Goal: Task Accomplishment & Management: Manage account settings

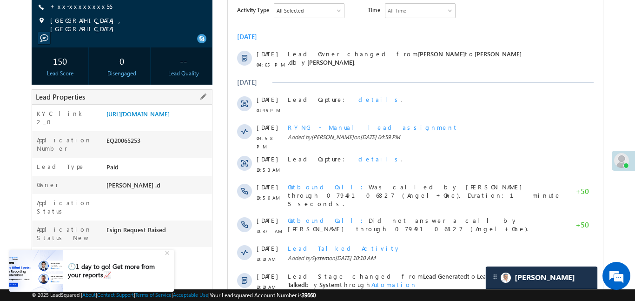
scroll to position [131, 0]
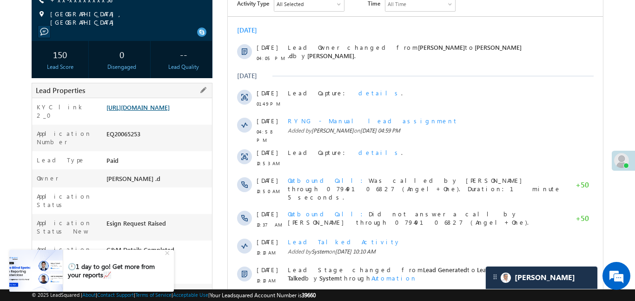
click at [170, 111] on link "https://angelbroking1-pk3em7sa.customui-test.leadsquared.com?leadId=efc48a43-4d…" at bounding box center [137, 107] width 63 height 8
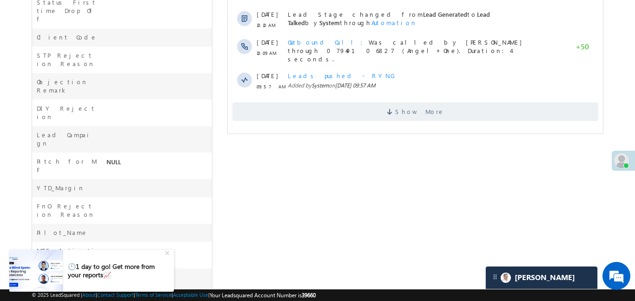
scroll to position [392, 0]
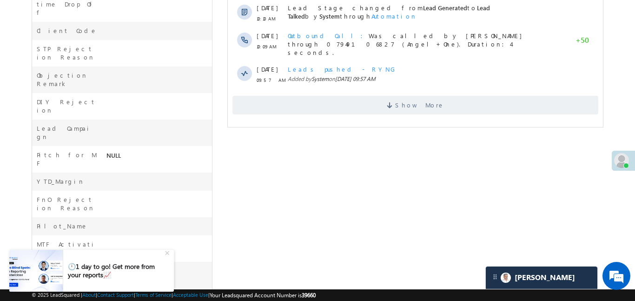
click at [393, 89] on div "Show More" at bounding box center [414, 102] width 375 height 26
click at [391, 96] on span "Show More" at bounding box center [415, 105] width 366 height 19
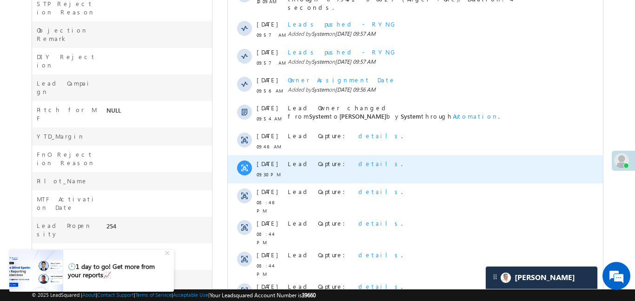
scroll to position [509, 0]
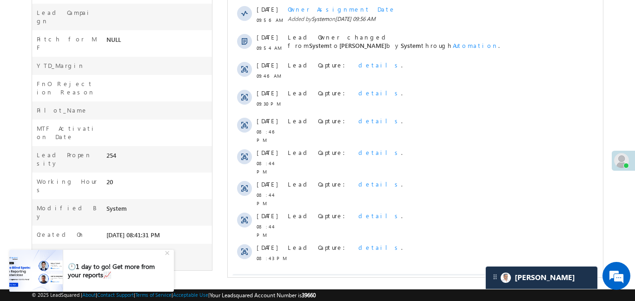
click at [430, 274] on span "Show More" at bounding box center [419, 283] width 49 height 19
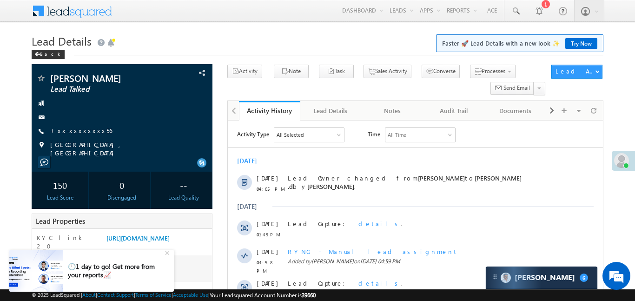
scroll to position [4560, 0]
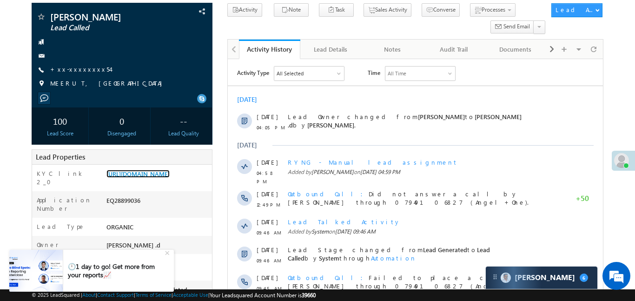
scroll to position [4560, 0]
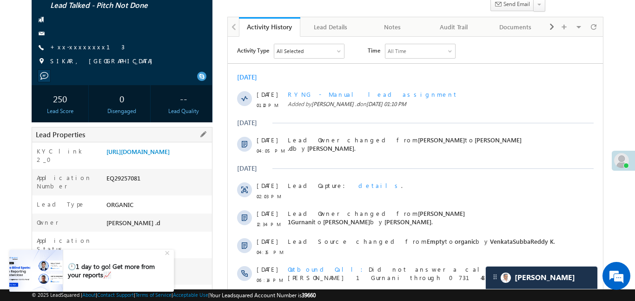
scroll to position [95, 0]
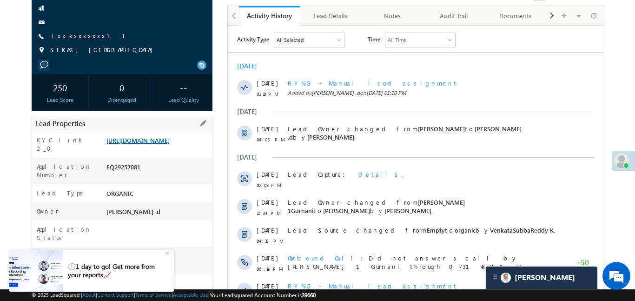
click at [161, 144] on link "https://angelbroking1-pk3em7sa.customui-test.leadsquared.com?leadId=a0f757ec-9e…" at bounding box center [137, 140] width 63 height 8
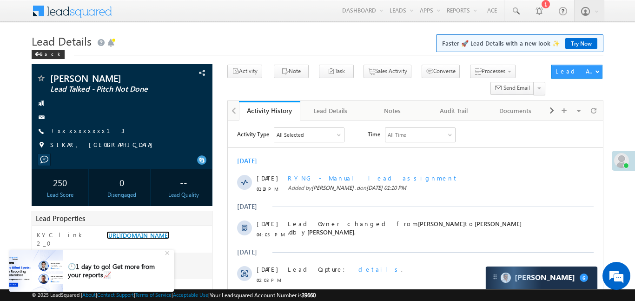
scroll to position [4560, 0]
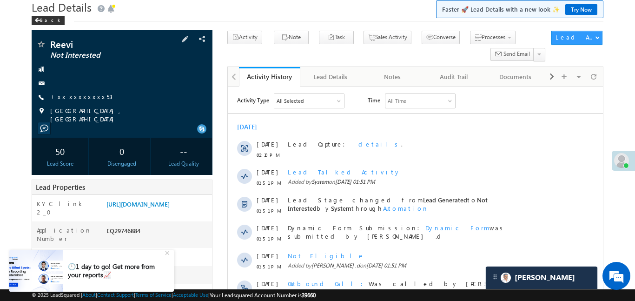
click at [76, 102] on div "Reevi Not Interested +xx-xxxxxxxx53" at bounding box center [122, 82] width 172 height 84
click at [76, 94] on link "+xx-xxxxxxxx53" at bounding box center [81, 97] width 62 height 8
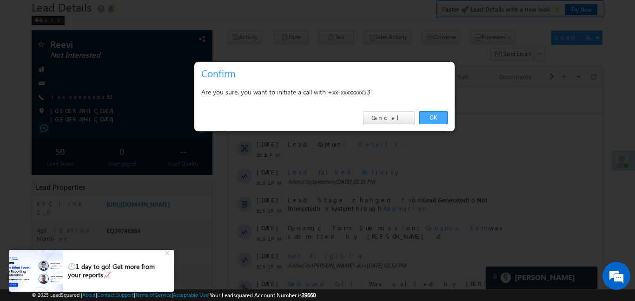
click at [433, 118] on link "OK" at bounding box center [433, 117] width 28 height 13
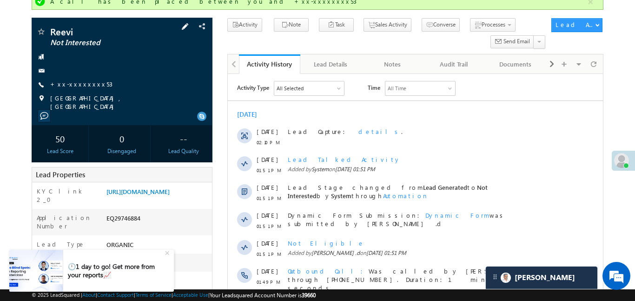
scroll to position [4560, 0]
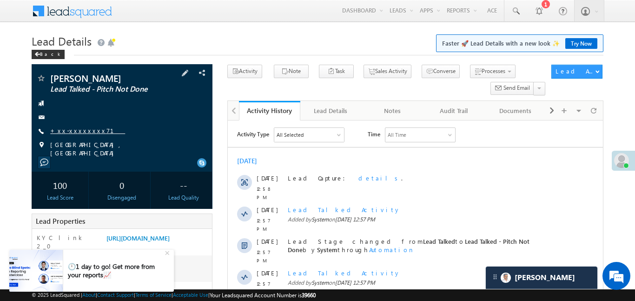
click at [81, 131] on link "+xx-xxxxxxxx71" at bounding box center [87, 130] width 75 height 8
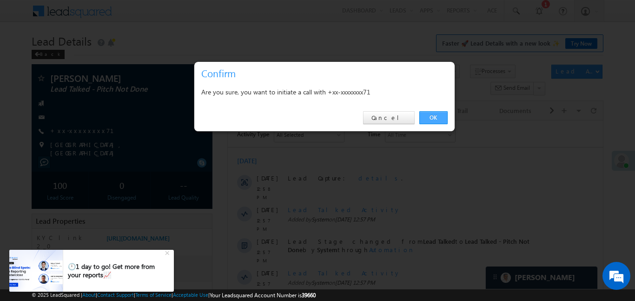
click at [437, 117] on link "OK" at bounding box center [433, 117] width 28 height 13
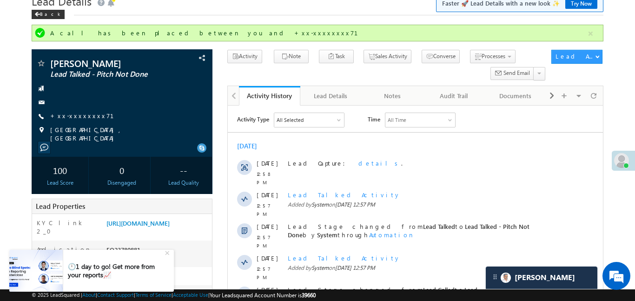
scroll to position [46, 0]
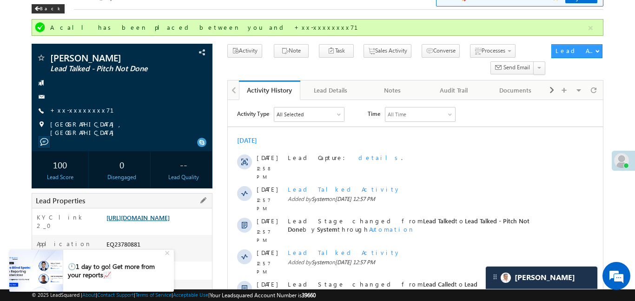
click at [170, 221] on link "https://angelbroking1-pk3em7sa.customui-test.leadsquared.com?leadId=479d207a-42…" at bounding box center [137, 217] width 63 height 8
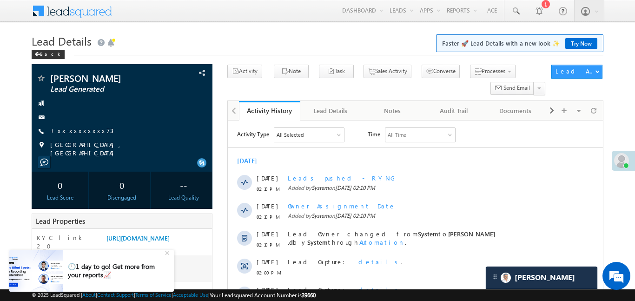
scroll to position [4560, 0]
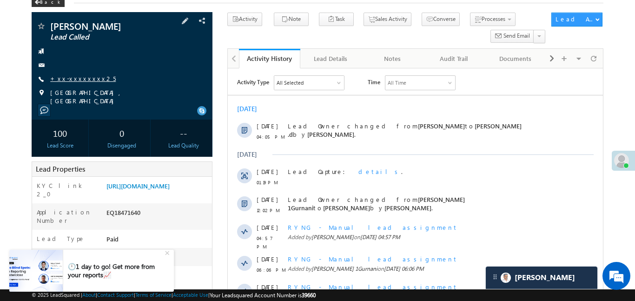
scroll to position [52, 0]
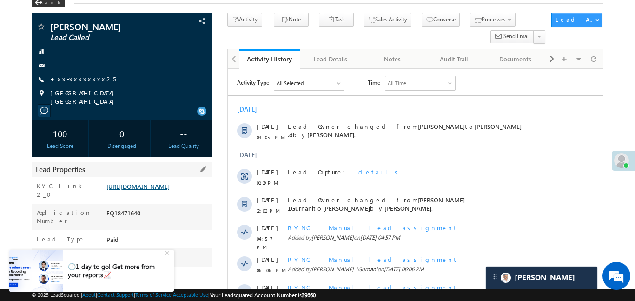
click at [170, 189] on link "[URL][DOMAIN_NAME]" at bounding box center [137, 186] width 63 height 8
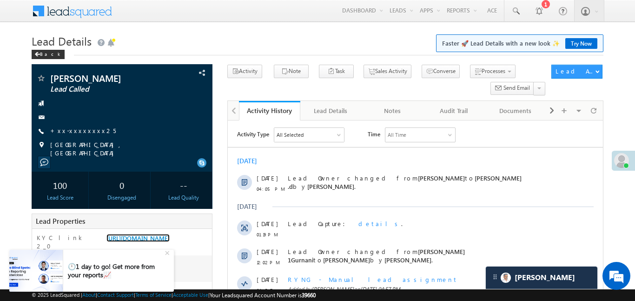
scroll to position [4560, 0]
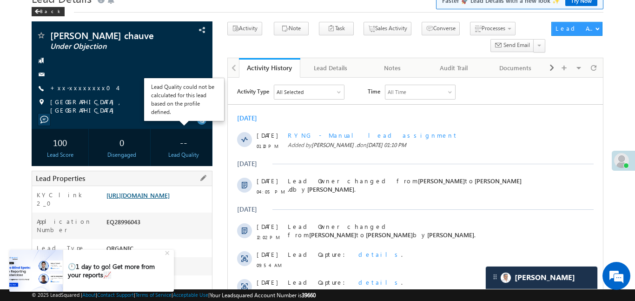
scroll to position [65, 0]
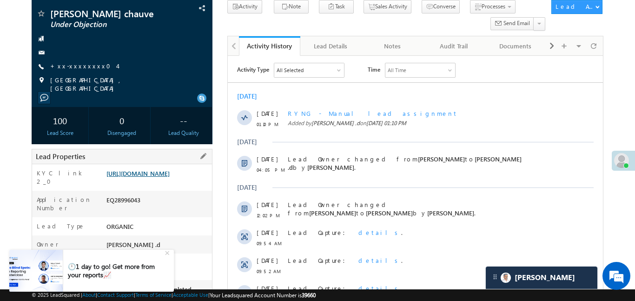
click at [170, 177] on link "[URL][DOMAIN_NAME]" at bounding box center [137, 173] width 63 height 8
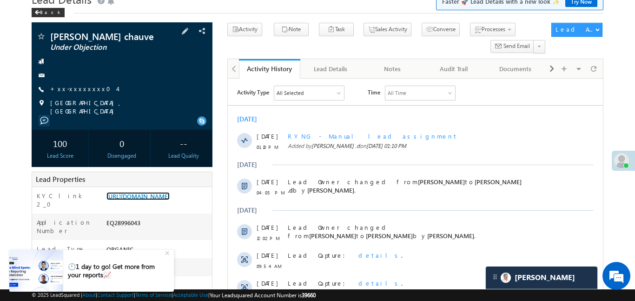
scroll to position [0, 0]
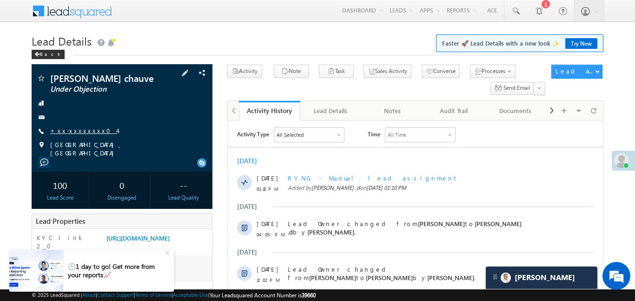
click at [83, 128] on link "+xx-xxxxxxxx04" at bounding box center [83, 130] width 67 height 8
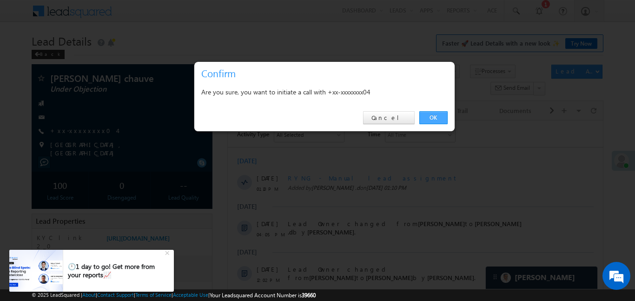
click at [436, 112] on link "OK" at bounding box center [433, 117] width 28 height 13
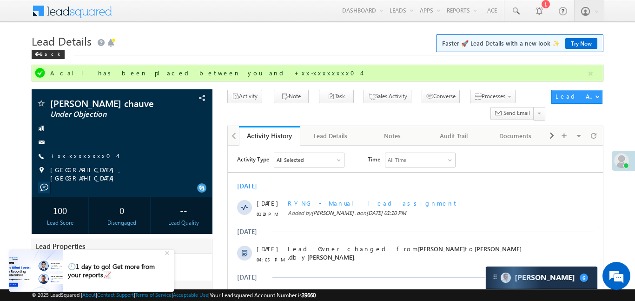
scroll to position [4588, 0]
click at [85, 155] on link "+xx-xxxxxxxx04" at bounding box center [83, 156] width 67 height 8
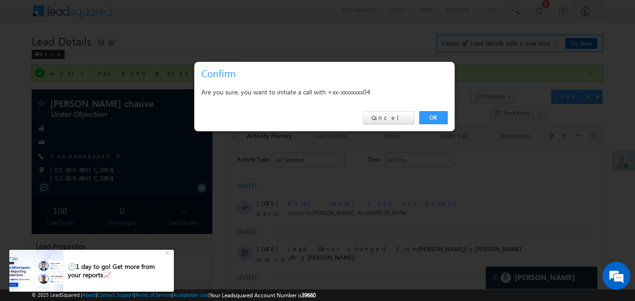
drag, startPoint x: 429, startPoint y: 118, endPoint x: 397, endPoint y: 73, distance: 55.7
click at [429, 119] on link "OK" at bounding box center [433, 117] width 28 height 13
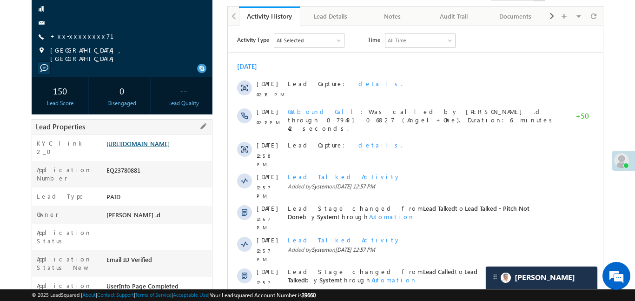
click at [170, 147] on link "https://angelbroking1-pk3em7sa.customui-test.leadsquared.com?leadId=479d207a-42…" at bounding box center [137, 143] width 63 height 8
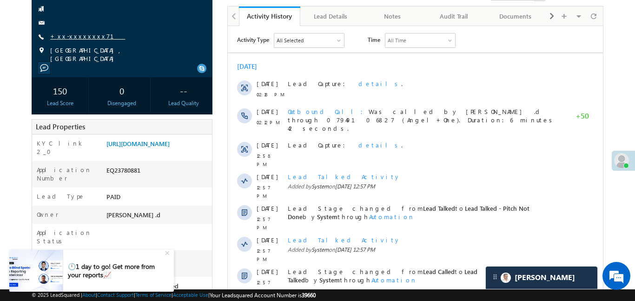
click at [80, 37] on link "+xx-xxxxxxxx71" at bounding box center [87, 36] width 75 height 8
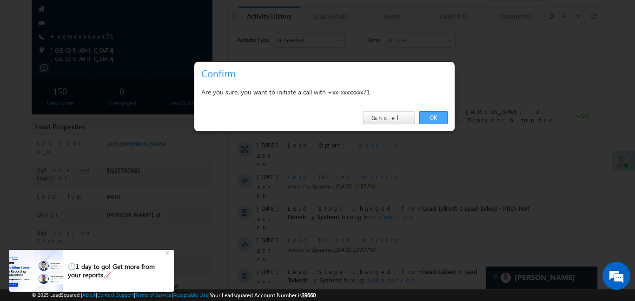
click at [442, 115] on link "OK" at bounding box center [433, 117] width 28 height 13
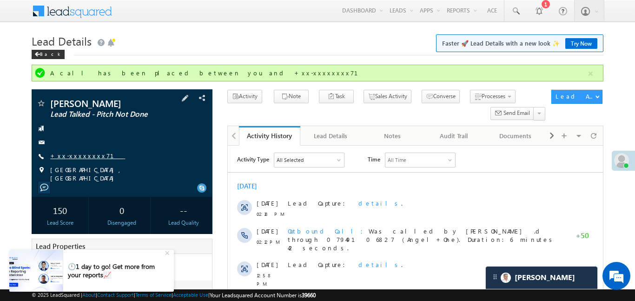
click at [78, 156] on link "+xx-xxxxxxxx71" at bounding box center [87, 156] width 75 height 8
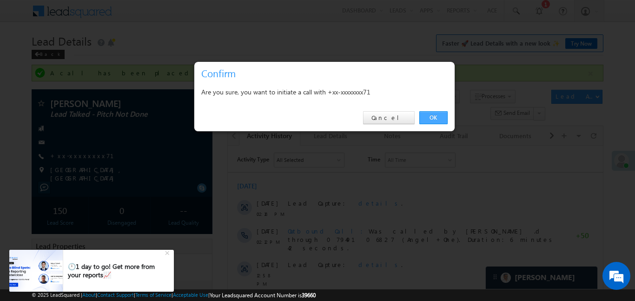
click at [441, 121] on link "OK" at bounding box center [433, 117] width 28 height 13
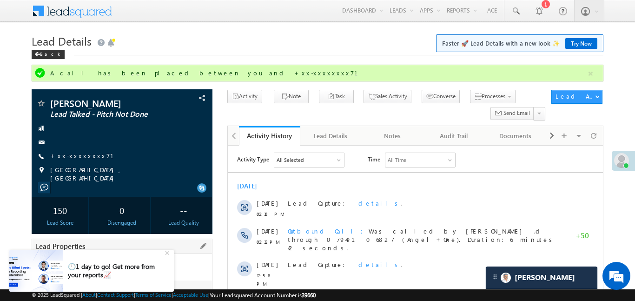
click at [170, 267] on link "[URL][DOMAIN_NAME]" at bounding box center [137, 263] width 63 height 8
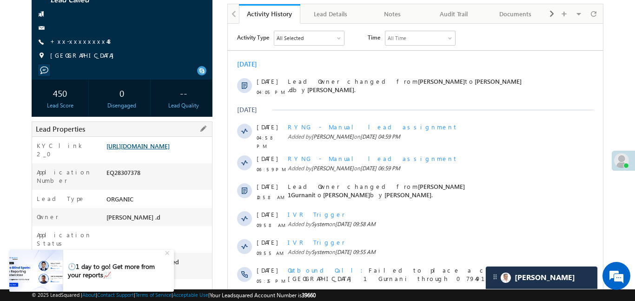
scroll to position [105, 0]
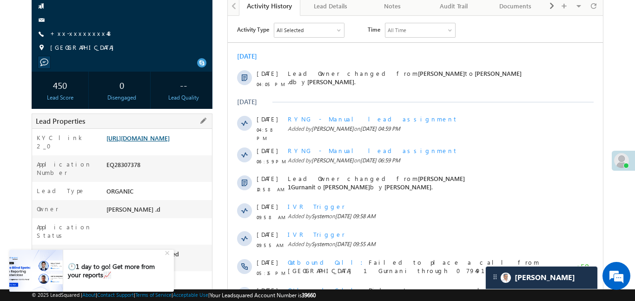
click at [170, 139] on link "[URL][DOMAIN_NAME]" at bounding box center [137, 138] width 63 height 8
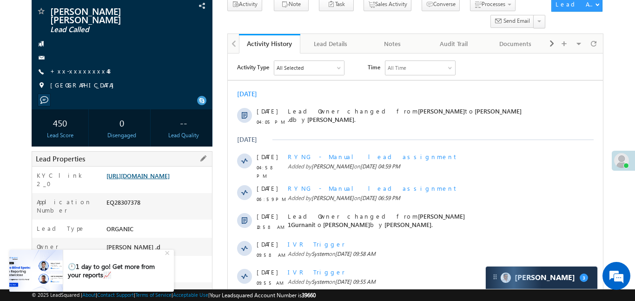
scroll to position [58, 0]
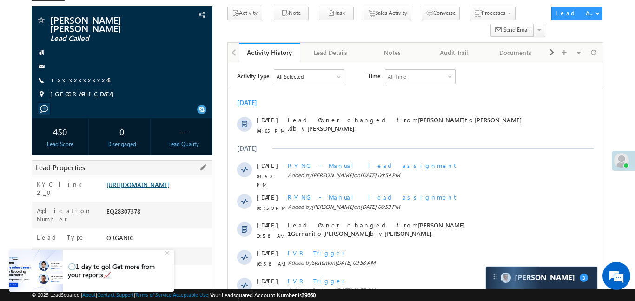
click at [141, 188] on link "[URL][DOMAIN_NAME]" at bounding box center [137, 184] width 63 height 8
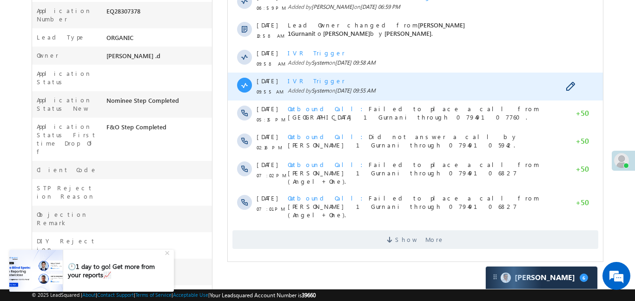
scroll to position [261, 0]
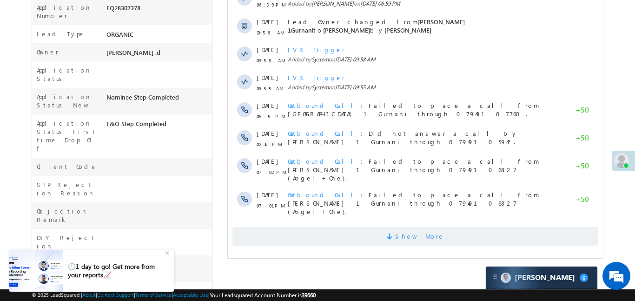
click at [373, 227] on span "Show More" at bounding box center [415, 236] width 366 height 19
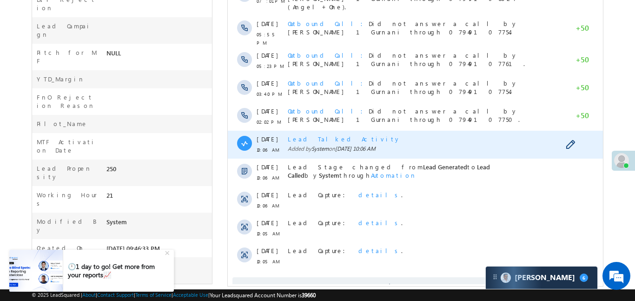
scroll to position [509, 0]
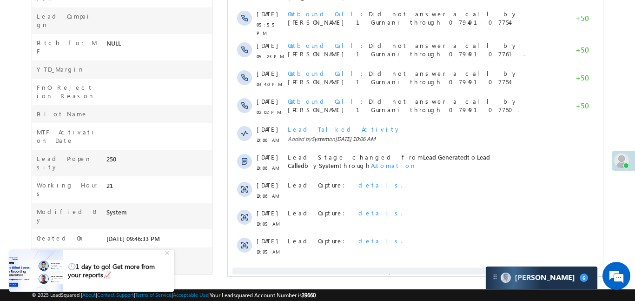
click at [396, 267] on span "Show More" at bounding box center [415, 276] width 366 height 19
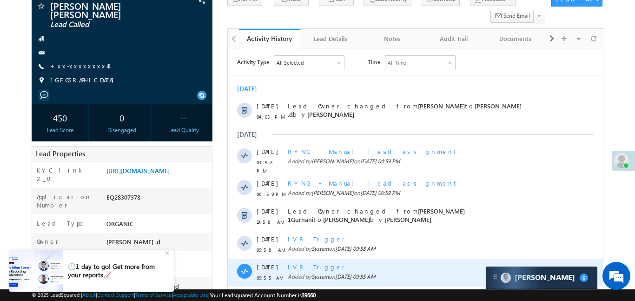
scroll to position [0, 0]
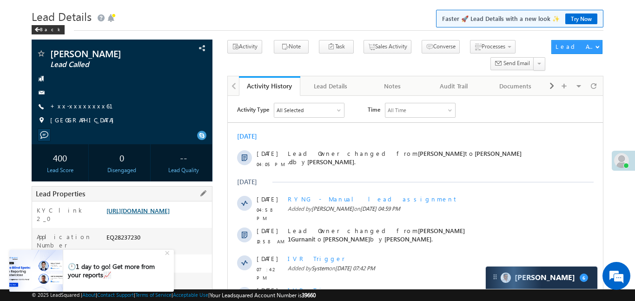
scroll to position [46, 0]
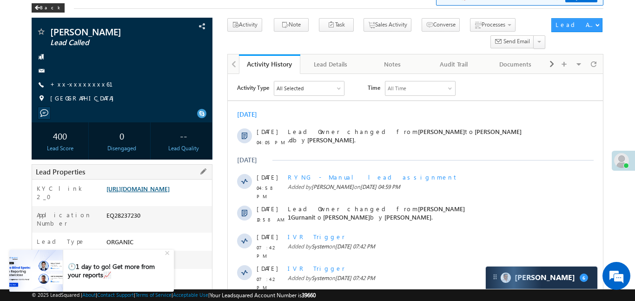
click at [170, 192] on link "https://angelbroking1-pk3em7sa.customui-test.leadsquared.com?leadId=bb31afba-e5…" at bounding box center [137, 189] width 63 height 8
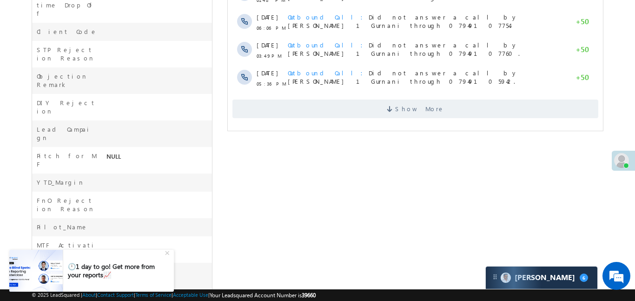
scroll to position [392, 0]
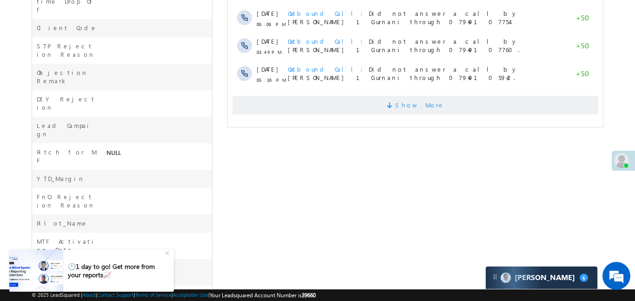
click at [395, 102] on span at bounding box center [390, 106] width 8 height 9
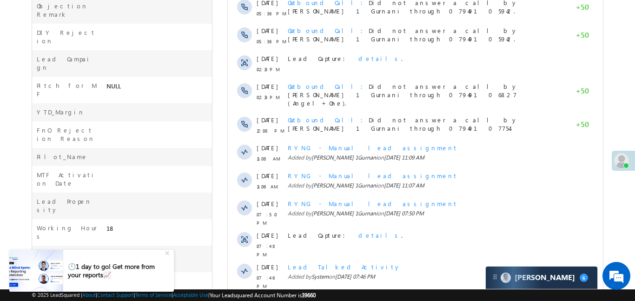
scroll to position [509, 0]
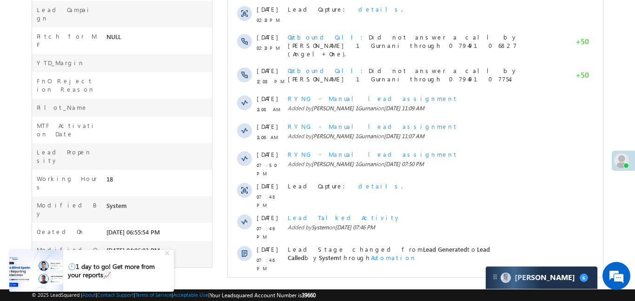
click at [412, 279] on span "Show More" at bounding box center [419, 288] width 49 height 19
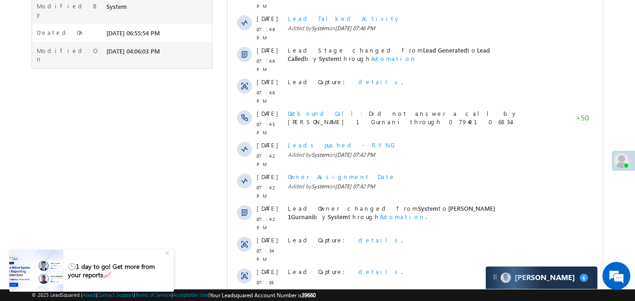
scroll to position [788, 0]
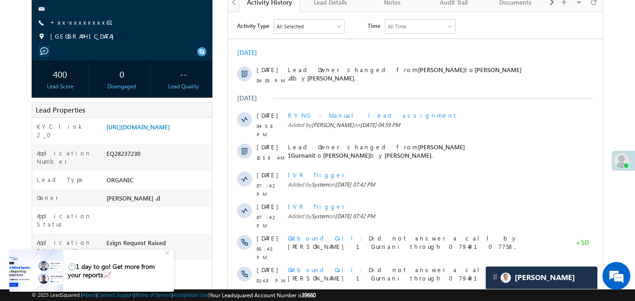
scroll to position [14, 0]
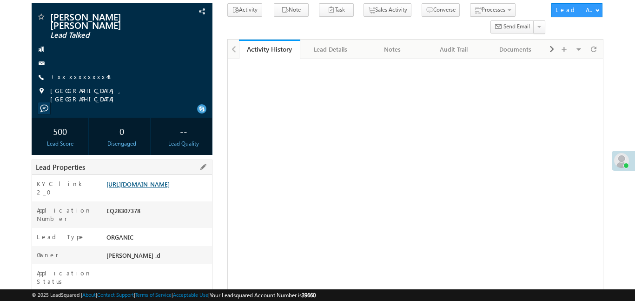
scroll to position [61, 0]
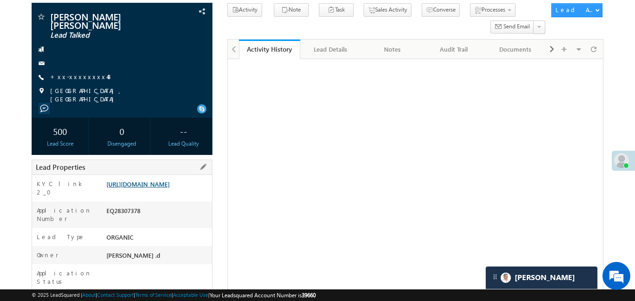
click at [170, 184] on link "[URL][DOMAIN_NAME]" at bounding box center [137, 184] width 63 height 8
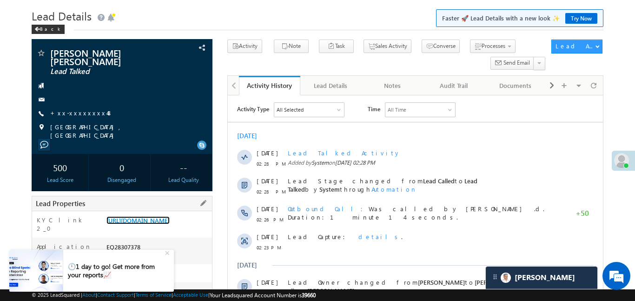
scroll to position [32, 0]
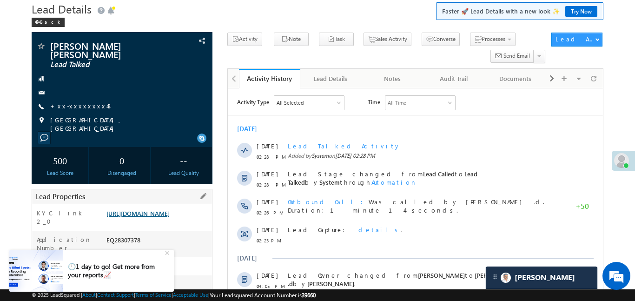
click at [170, 212] on link "[URL][DOMAIN_NAME]" at bounding box center [137, 213] width 63 height 8
click at [170, 209] on link "[URL][DOMAIN_NAME]" at bounding box center [137, 213] width 63 height 8
click at [142, 217] on link "[URL][DOMAIN_NAME]" at bounding box center [137, 213] width 63 height 8
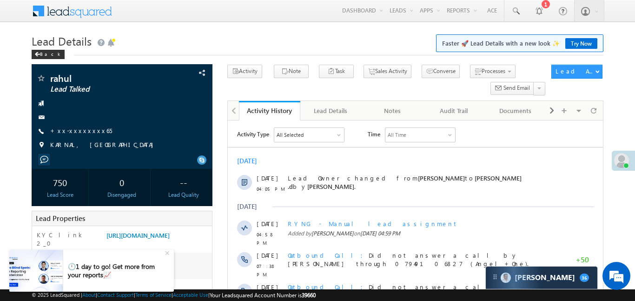
click at [156, 193] on div "-- Lead Quality" at bounding box center [183, 187] width 57 height 37
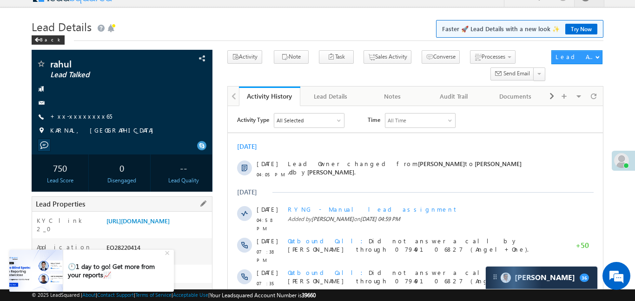
scroll to position [42, 0]
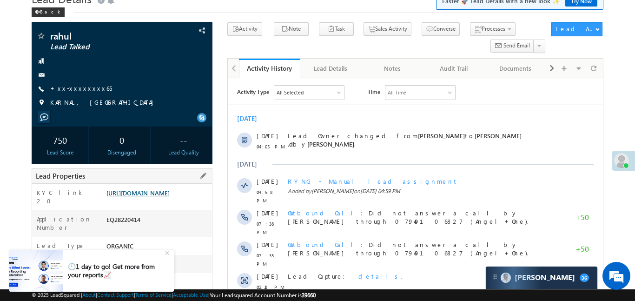
click at [170, 197] on link "[URL][DOMAIN_NAME]" at bounding box center [137, 193] width 63 height 8
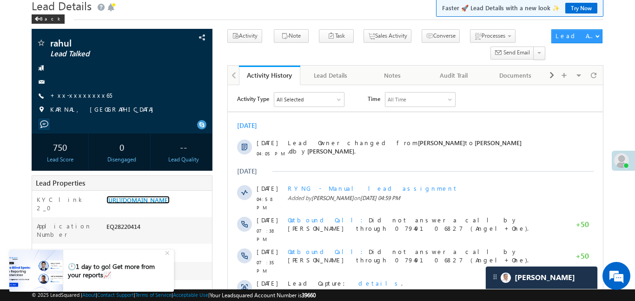
scroll to position [27, 0]
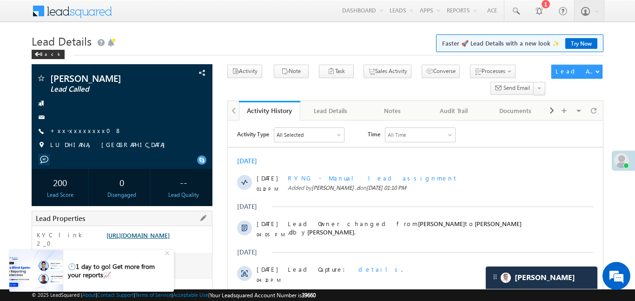
click at [170, 239] on link "https://angelbroking1-pk3em7sa.customui-test.leadsquared.com?leadId=1c24c205-bd…" at bounding box center [137, 235] width 63 height 8
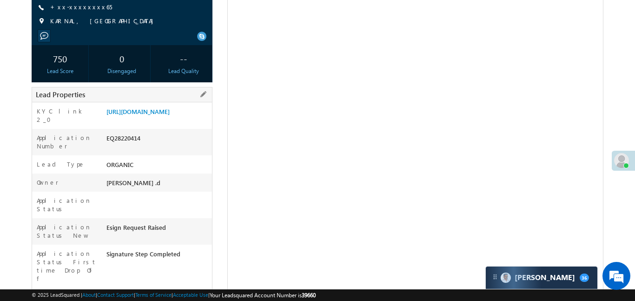
scroll to position [124, 0]
drag, startPoint x: 0, startPoint y: 0, endPoint x: 149, endPoint y: 139, distance: 203.9
click at [149, 120] on div "[URL][DOMAIN_NAME]" at bounding box center [158, 113] width 108 height 13
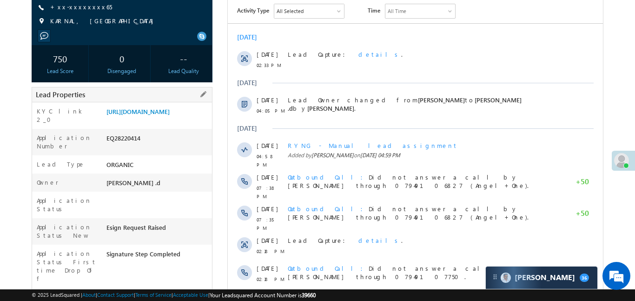
copy link "https://angelbroking1-pk3em7sa.customui-test.leadsquared.com?leadId=618a4cef-68…"
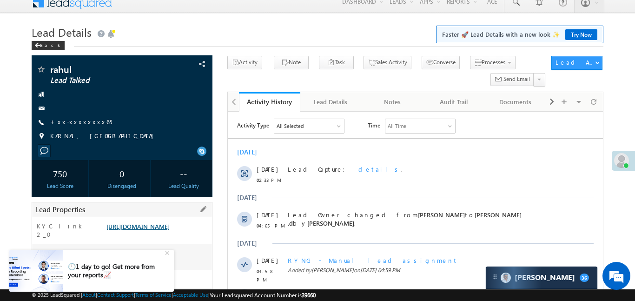
scroll to position [9, 0]
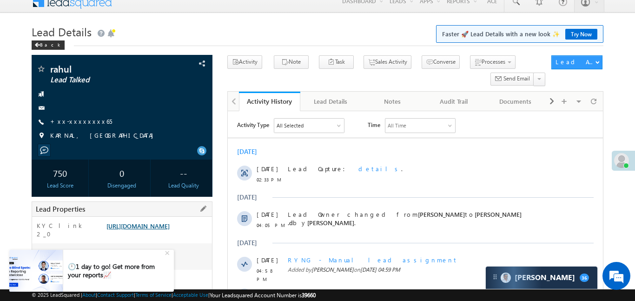
click at [170, 230] on link "https://angelbroking1-pk3em7sa.customui-test.leadsquared.com?leadId=618a4cef-68…" at bounding box center [137, 226] width 63 height 8
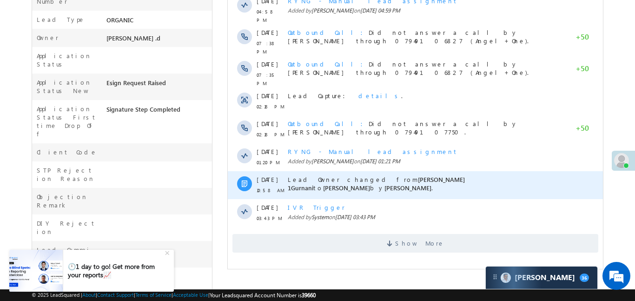
scroll to position [392, 0]
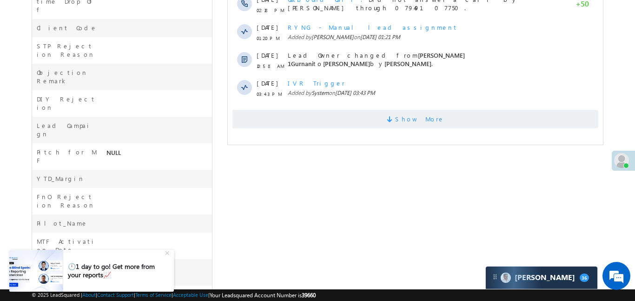
click at [431, 114] on span "Show More" at bounding box center [419, 119] width 49 height 19
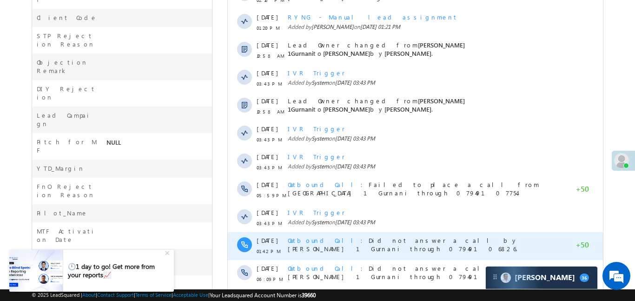
scroll to position [527, 0]
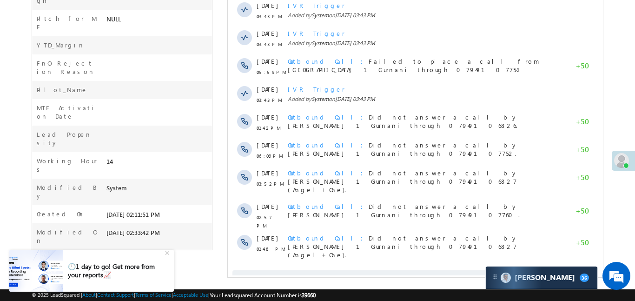
click at [442, 270] on span "Show More" at bounding box center [415, 279] width 366 height 19
click at [446, 270] on span "Show More" at bounding box center [415, 279] width 366 height 19
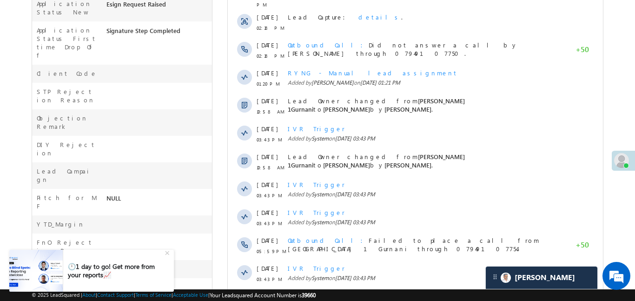
scroll to position [48, 0]
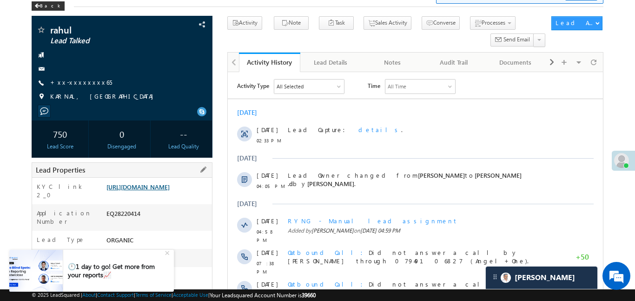
click at [170, 191] on link "https://angelbroking1-pk3em7sa.customui-test.leadsquared.com?leadId=618a4cef-68…" at bounding box center [137, 187] width 63 height 8
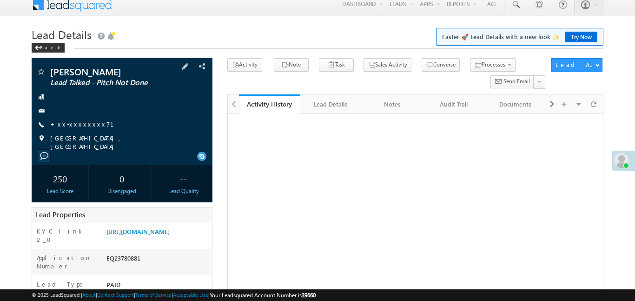
scroll to position [9, 0]
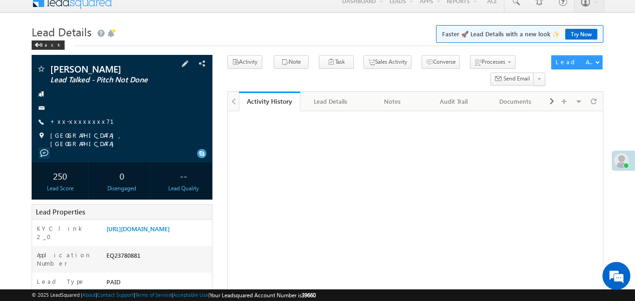
click at [79, 125] on span "+xx-xxxxxxxx71" at bounding box center [87, 121] width 75 height 9
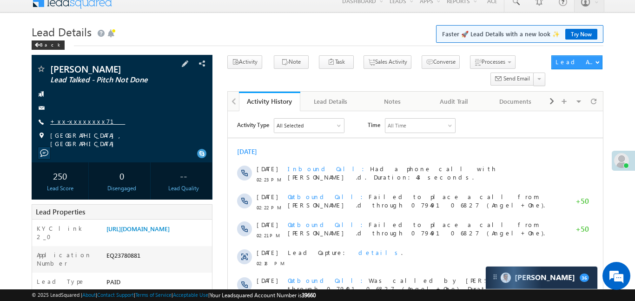
scroll to position [0, 0]
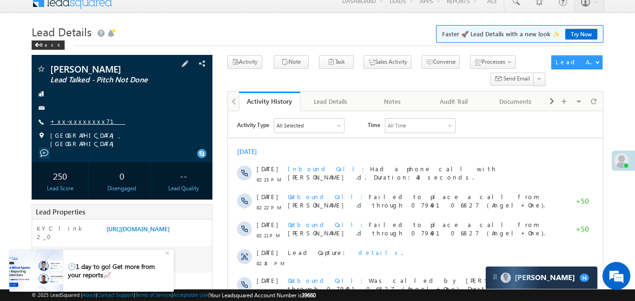
click at [78, 123] on link "+xx-xxxxxxxx71" at bounding box center [87, 121] width 75 height 8
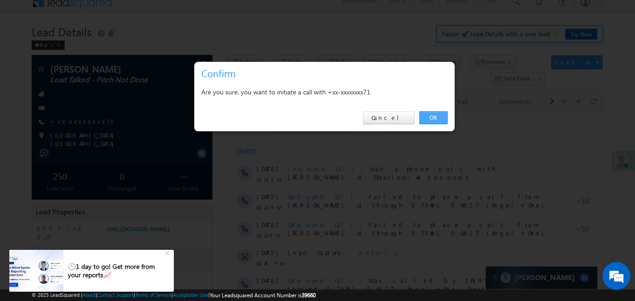
click at [432, 112] on link "OK" at bounding box center [433, 117] width 28 height 13
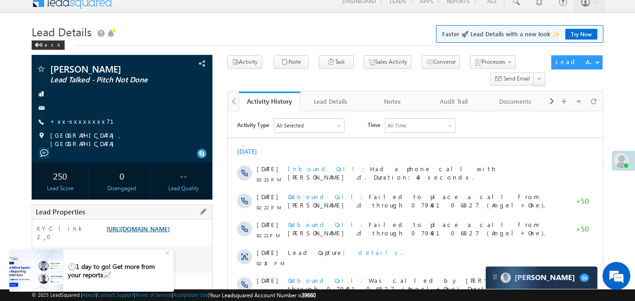
click at [167, 226] on link "[URL][DOMAIN_NAME]" at bounding box center [137, 229] width 63 height 8
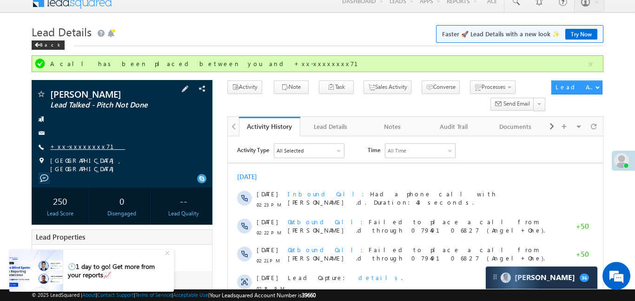
click at [79, 148] on link "+xx-xxxxxxxx71" at bounding box center [87, 146] width 75 height 8
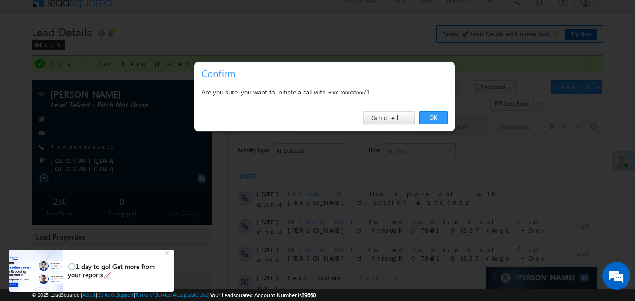
click at [446, 123] on link "OK" at bounding box center [433, 117] width 28 height 13
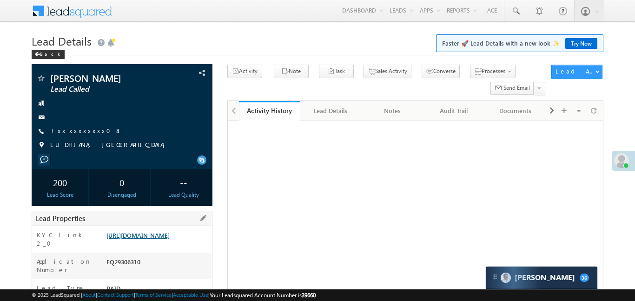
scroll to position [83, 0]
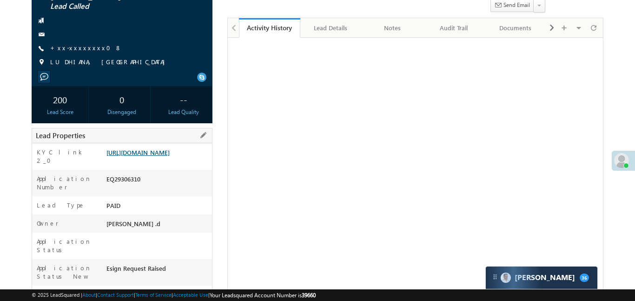
click at [164, 156] on link "https://angelbroking1-pk3em7sa.customui-test.leadsquared.com?leadId=1c24c205-bd…" at bounding box center [137, 152] width 63 height 8
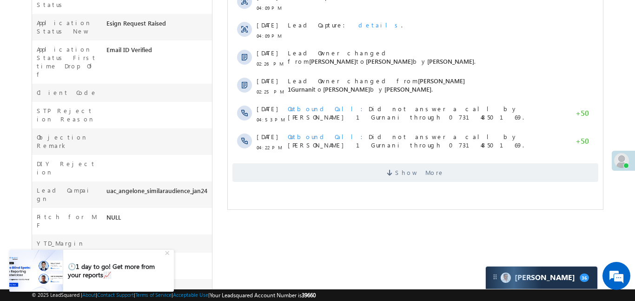
scroll to position [328, 0]
click at [419, 170] on span "Show More" at bounding box center [419, 172] width 49 height 19
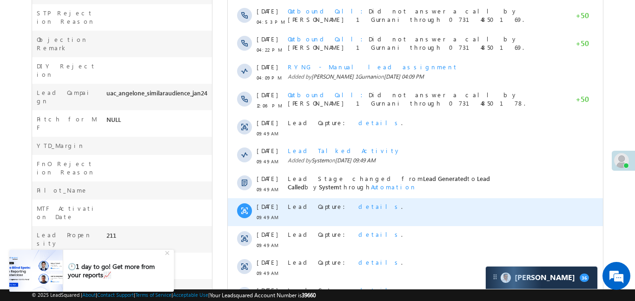
scroll to position [527, 0]
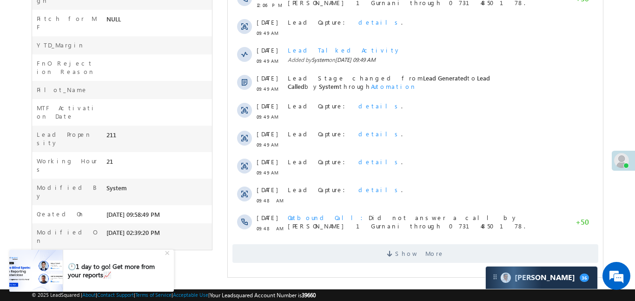
click at [448, 260] on span "Show More" at bounding box center [415, 253] width 366 height 19
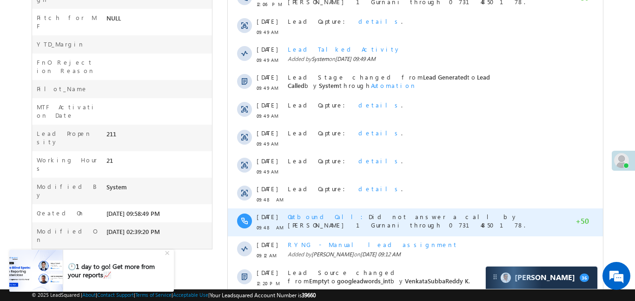
scroll to position [806, 0]
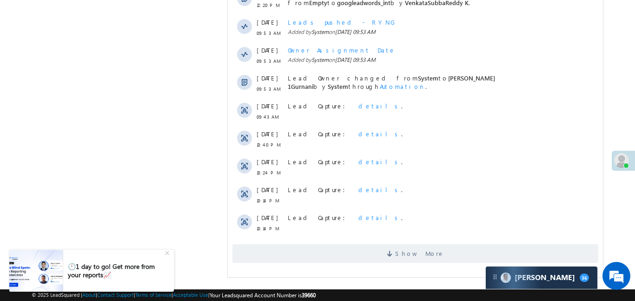
click at [395, 239] on div "Show More" at bounding box center [414, 250] width 375 height 26
click at [407, 257] on span "Show More" at bounding box center [419, 253] width 49 height 19
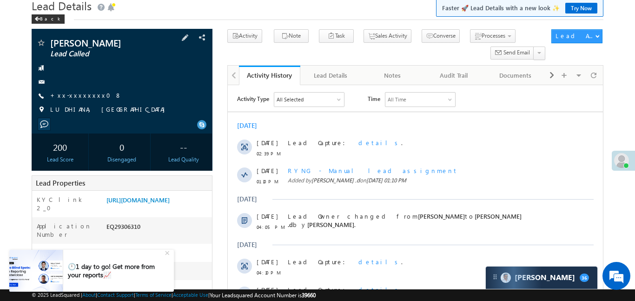
scroll to position [166, 0]
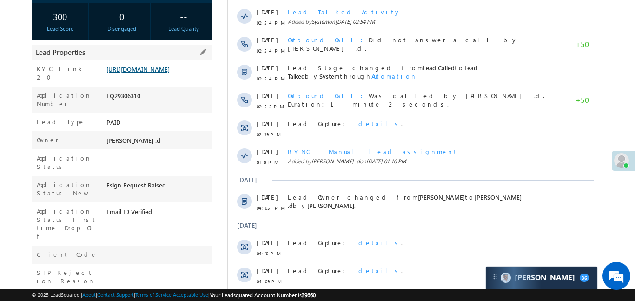
drag, startPoint x: 179, startPoint y: 72, endPoint x: 163, endPoint y: 46, distance: 30.9
click at [170, 72] on link "[URL][DOMAIN_NAME]" at bounding box center [137, 69] width 63 height 8
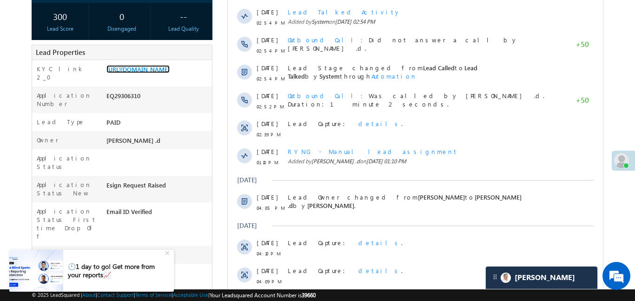
scroll to position [0, 0]
click at [154, 73] on link "[URL][DOMAIN_NAME]" at bounding box center [137, 69] width 63 height 8
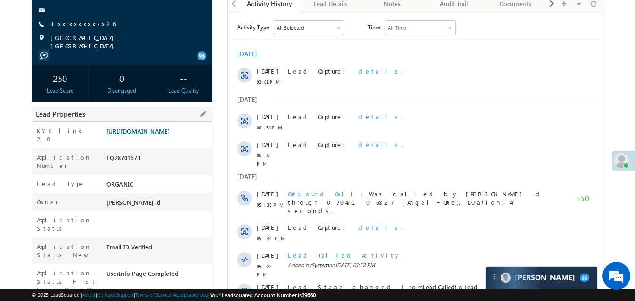
click at [165, 128] on link "[URL][DOMAIN_NAME]" at bounding box center [137, 131] width 63 height 8
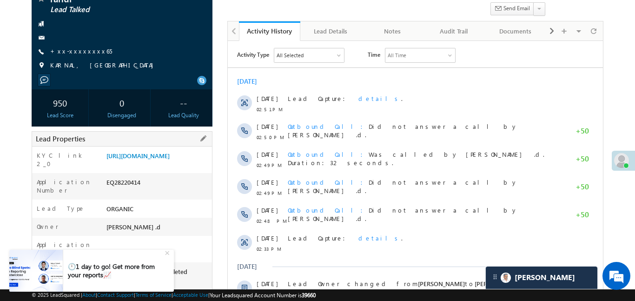
scroll to position [80, 0]
drag, startPoint x: 103, startPoint y: 153, endPoint x: 182, endPoint y: 198, distance: 90.8
drag, startPoint x: 84, startPoint y: 171, endPoint x: 106, endPoint y: 149, distance: 30.6
click at [86, 170] on div "KYC link 2_0 [URL][DOMAIN_NAME]" at bounding box center [122, 158] width 180 height 26
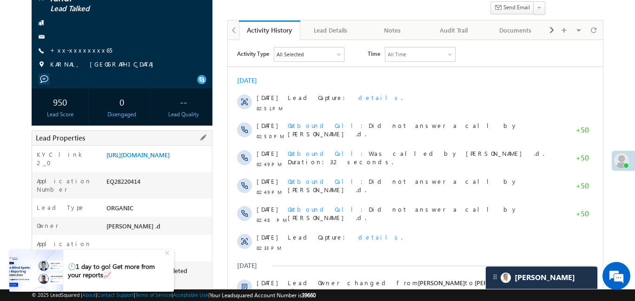
drag, startPoint x: 106, startPoint y: 156, endPoint x: 141, endPoint y: 181, distance: 44.0
click at [141, 163] on div "[URL][DOMAIN_NAME]" at bounding box center [158, 156] width 108 height 13
copy link "[URL][DOMAIN_NAME]"
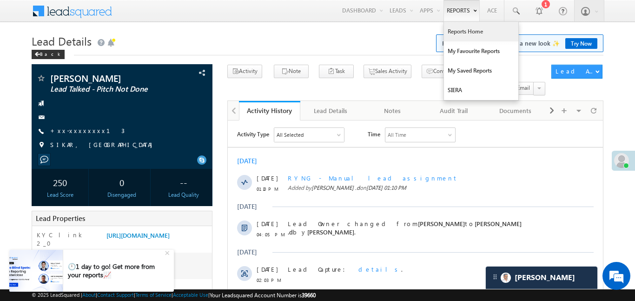
scroll to position [4560, 0]
click at [483, 34] on link "Reports Home" at bounding box center [481, 32] width 74 height 20
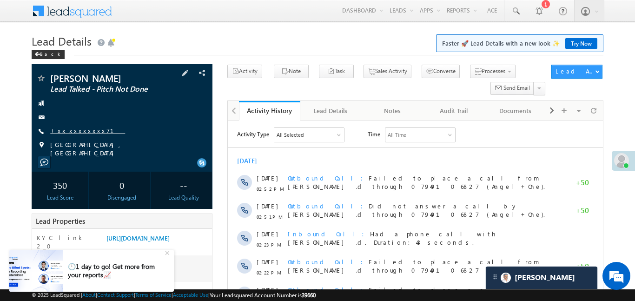
click at [69, 129] on link "+xx-xxxxxxxx71" at bounding box center [87, 130] width 75 height 8
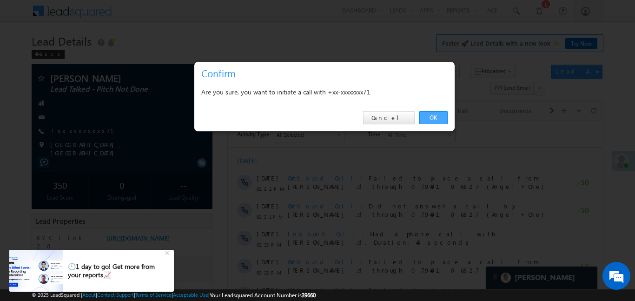
click at [437, 116] on link "OK" at bounding box center [433, 117] width 28 height 13
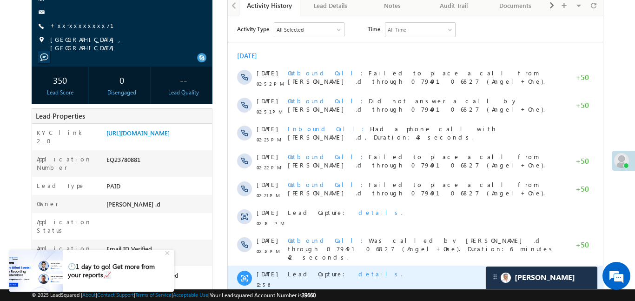
scroll to position [222, 0]
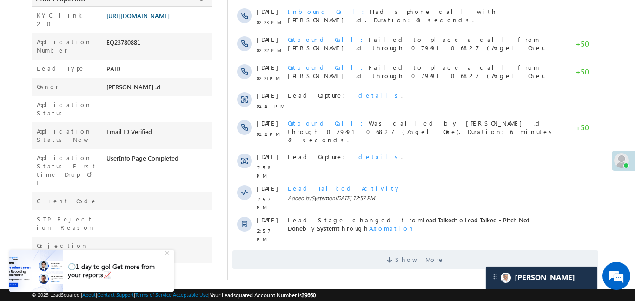
click at [168, 14] on link "https://angelbroking1-pk3em7sa.customui-test.leadsquared.com?leadId=479d207a-42…" at bounding box center [137, 16] width 63 height 8
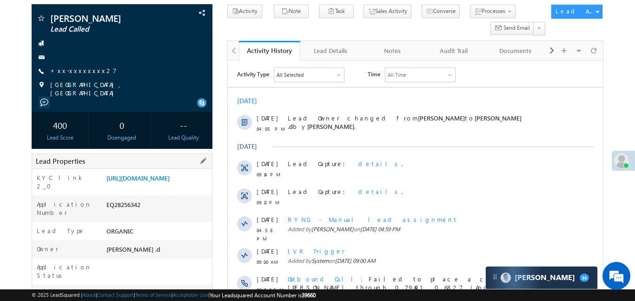
scroll to position [76, 0]
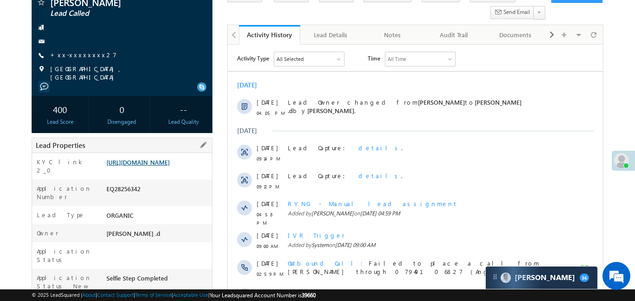
click at [159, 166] on link "[URL][DOMAIN_NAME]" at bounding box center [137, 162] width 63 height 8
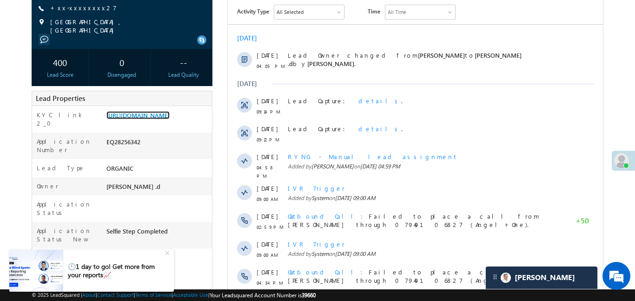
scroll to position [248, 0]
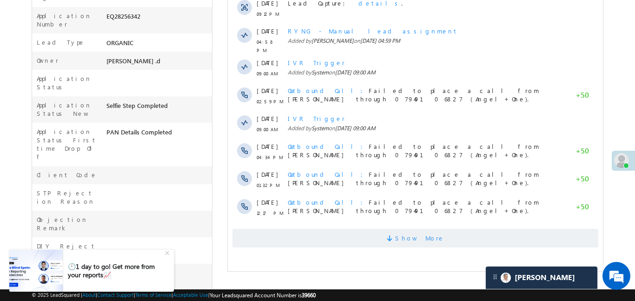
click at [437, 230] on span "Show More" at bounding box center [415, 238] width 366 height 19
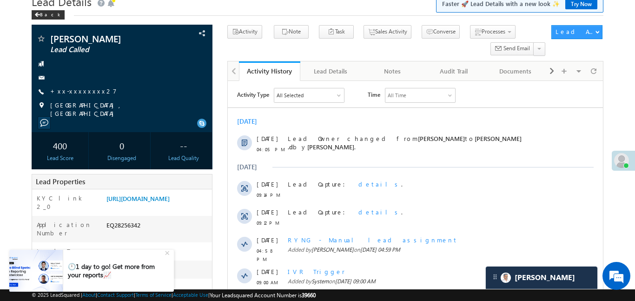
scroll to position [40, 0]
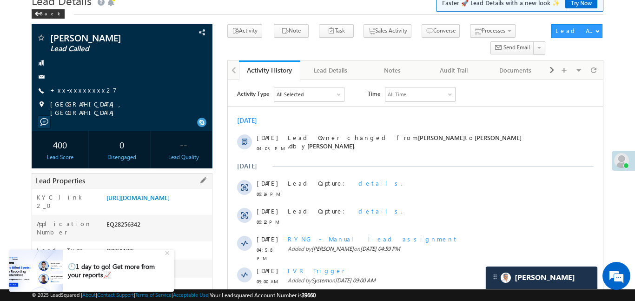
click at [169, 184] on div "Lead Properties" at bounding box center [122, 180] width 181 height 15
click at [165, 201] on link "https://angelbroking1-pk3em7sa.customui-test.leadsquared.com?leadId=39c46eff-00…" at bounding box center [137, 197] width 63 height 8
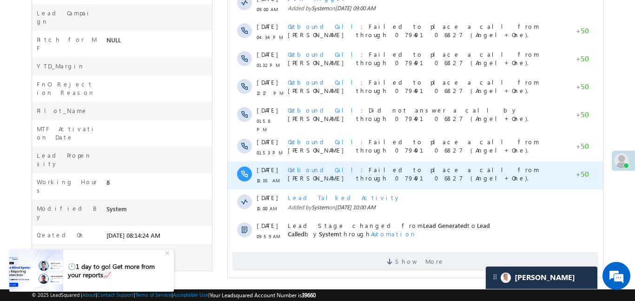
scroll to position [509, 0]
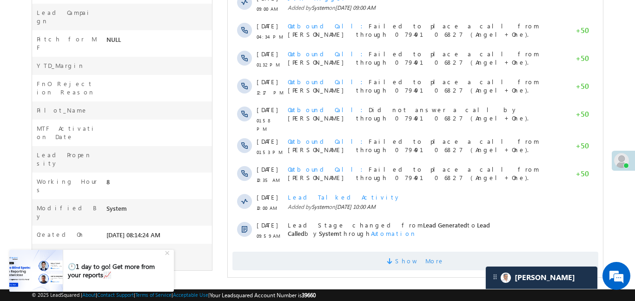
click at [345, 258] on span "Show More" at bounding box center [415, 260] width 366 height 19
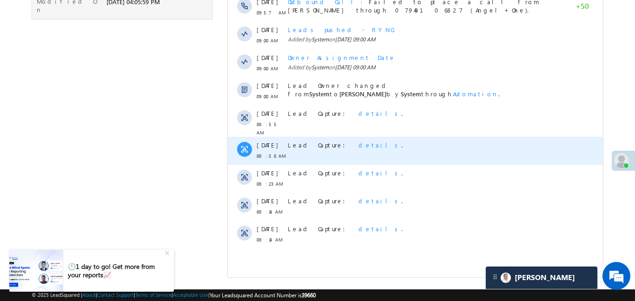
scroll to position [261, 0]
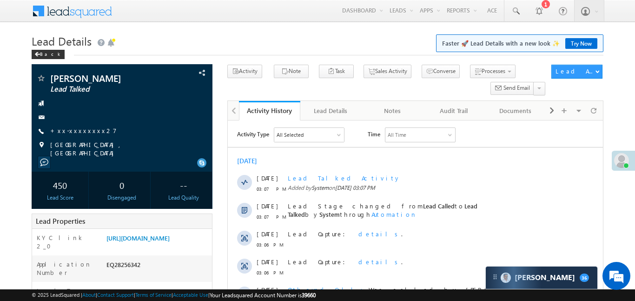
scroll to position [274, 0]
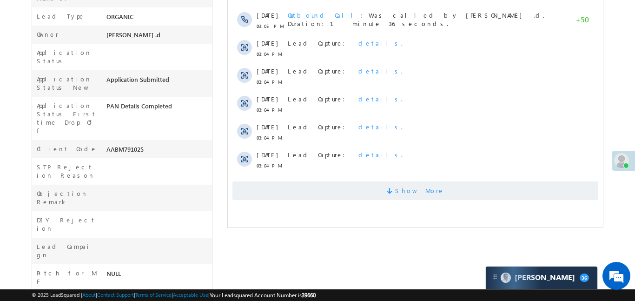
click at [405, 189] on span "Show More" at bounding box center [419, 190] width 49 height 19
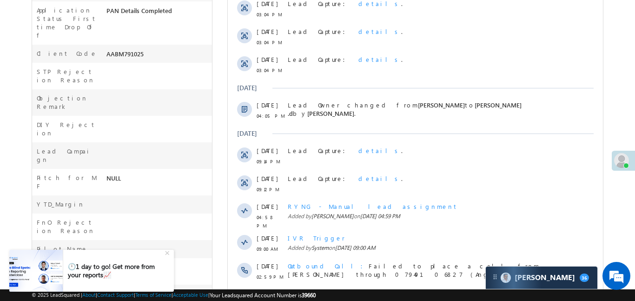
scroll to position [527, 0]
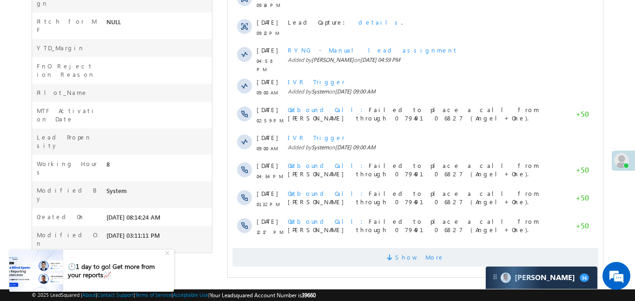
click at [413, 258] on span "Show More" at bounding box center [419, 257] width 49 height 19
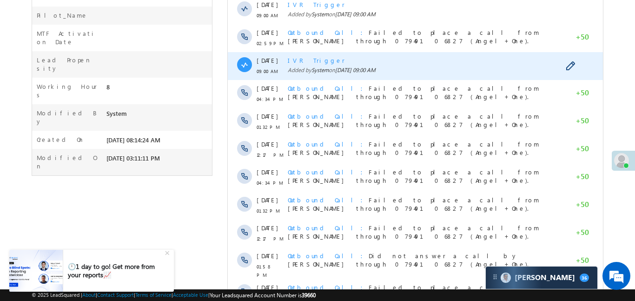
scroll to position [806, 0]
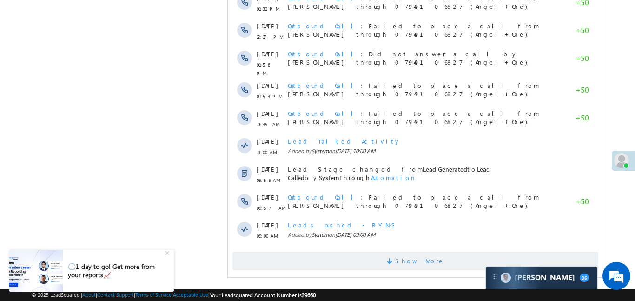
click at [430, 258] on span "Show More" at bounding box center [419, 260] width 49 height 19
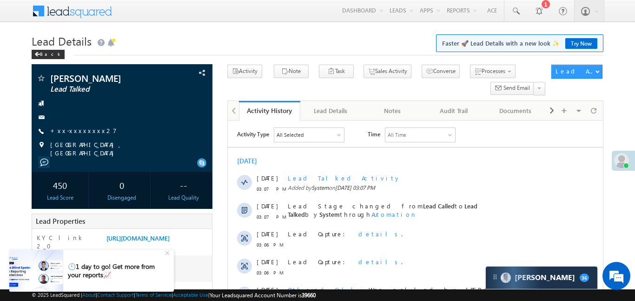
scroll to position [0, 0]
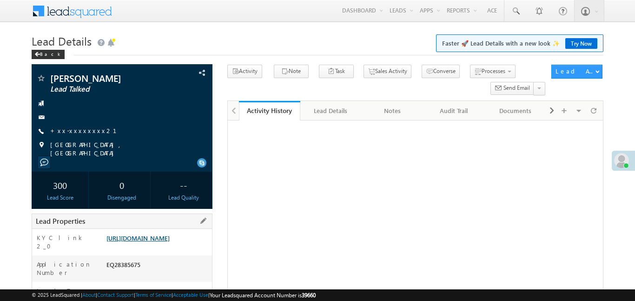
scroll to position [93, 0]
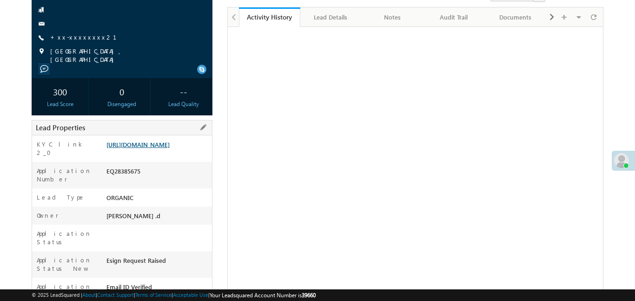
click at [170, 148] on link "[URL][DOMAIN_NAME]" at bounding box center [137, 144] width 63 height 8
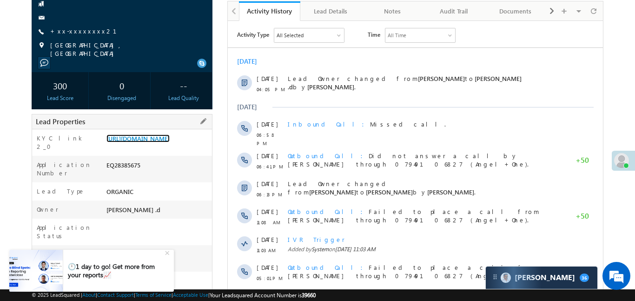
scroll to position [102, 0]
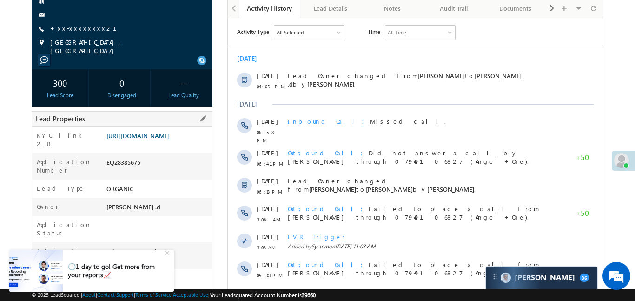
click at [170, 139] on link "[URL][DOMAIN_NAME]" at bounding box center [137, 136] width 63 height 8
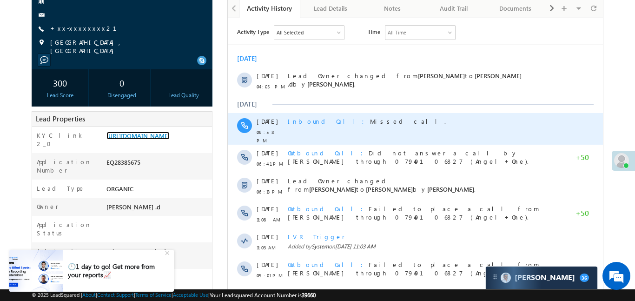
scroll to position [371, 0]
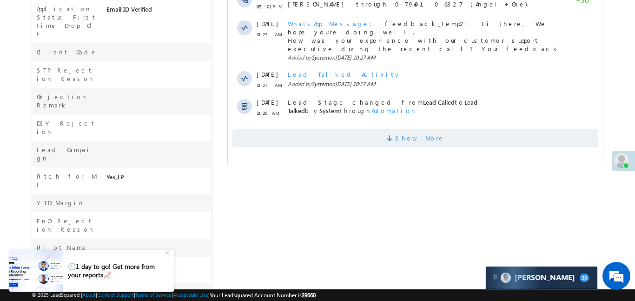
click at [390, 129] on span "Show More" at bounding box center [415, 138] width 366 height 19
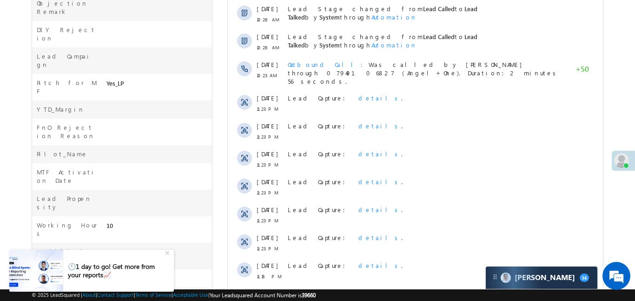
scroll to position [524, 0]
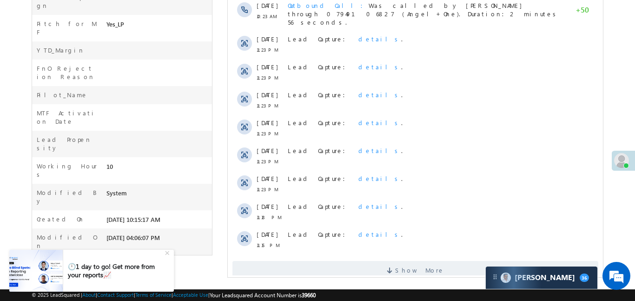
click at [453, 261] on span "Show More" at bounding box center [415, 270] width 366 height 19
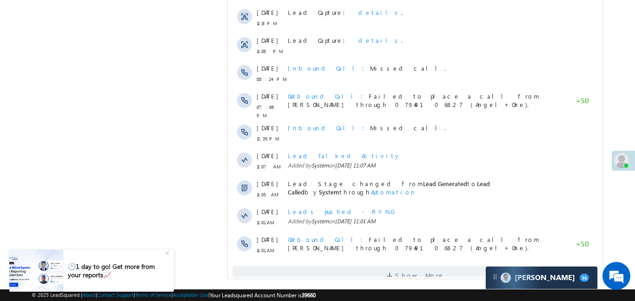
scroll to position [803, 0]
click at [436, 264] on span "Show More" at bounding box center [415, 273] width 366 height 19
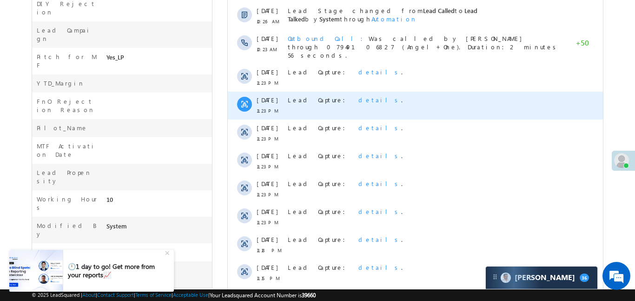
scroll to position [523, 0]
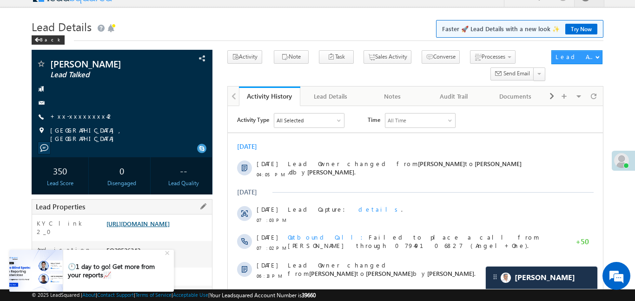
click at [168, 220] on link "https://angelbroking1-pk3em7sa.customui-test.leadsquared.com?leadId=e3938259-90…" at bounding box center [137, 223] width 63 height 8
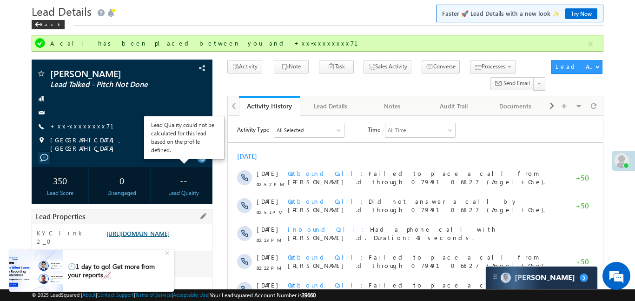
scroll to position [53, 0]
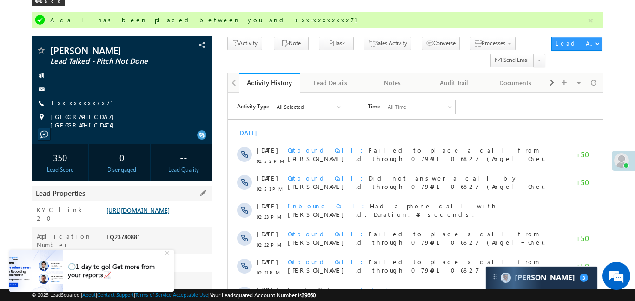
click at [170, 214] on link "https://angelbroking1-pk3em7sa.customui-test.leadsquared.com?leadId=479d207a-42…" at bounding box center [137, 210] width 63 height 8
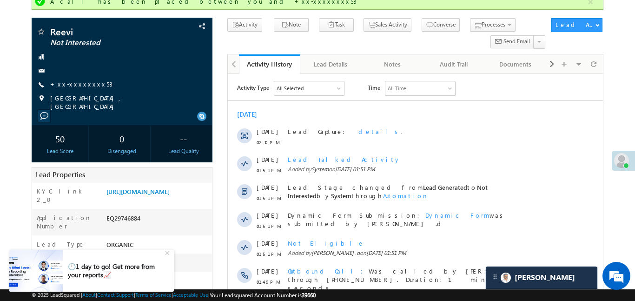
scroll to position [4660, 0]
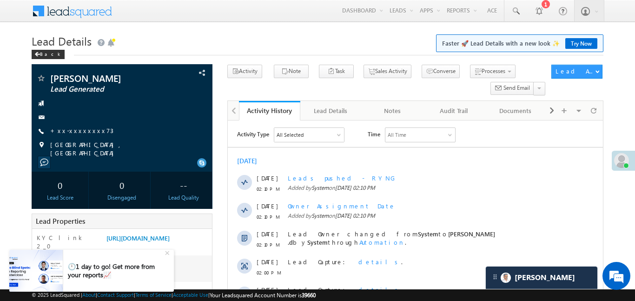
scroll to position [4660, 0]
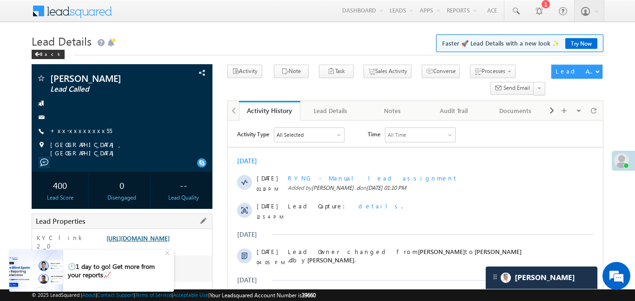
click at [170, 242] on link "[URL][DOMAIN_NAME]" at bounding box center [137, 238] width 63 height 8
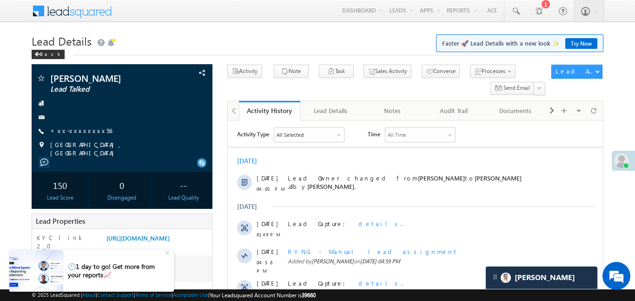
scroll to position [4660, 0]
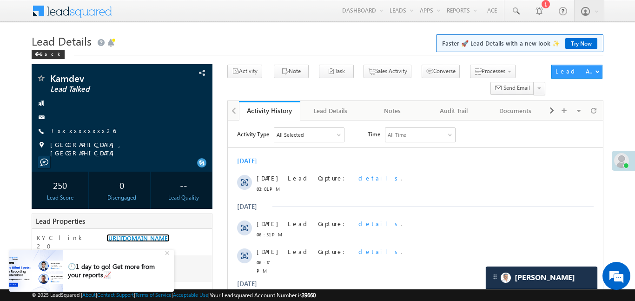
scroll to position [107, 0]
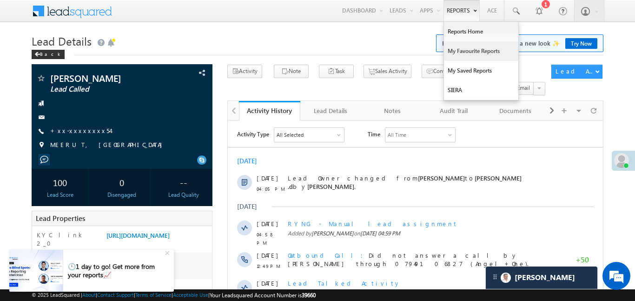
click at [457, 41] on link "My Favourite Reports" at bounding box center [481, 51] width 74 height 20
click at [458, 41] on link "My Favourite Reports" at bounding box center [481, 51] width 74 height 20
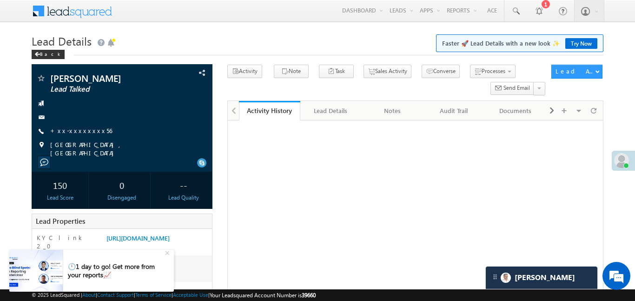
click at [0, 0] on link "Reports Home" at bounding box center [0, 0] width 0 height 0
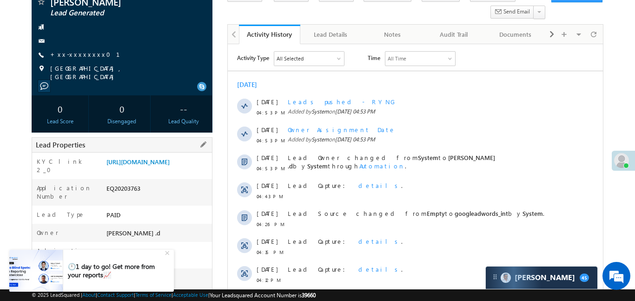
scroll to position [89, 0]
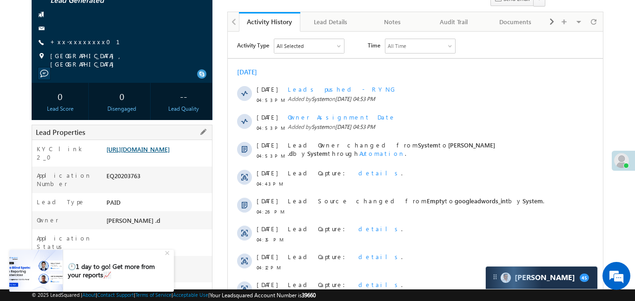
click at [167, 153] on link "https://angelbroking1-pk3em7sa.customui-test.leadsquared.com?leadId=c2e2b61f-93…" at bounding box center [137, 149] width 63 height 8
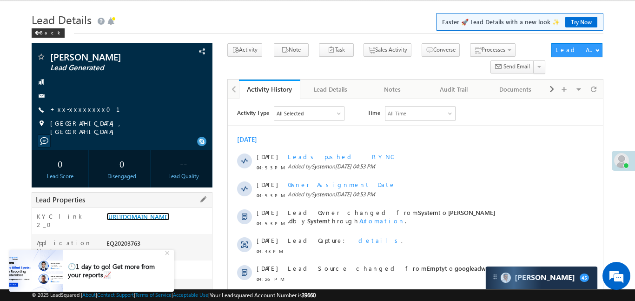
scroll to position [0, 0]
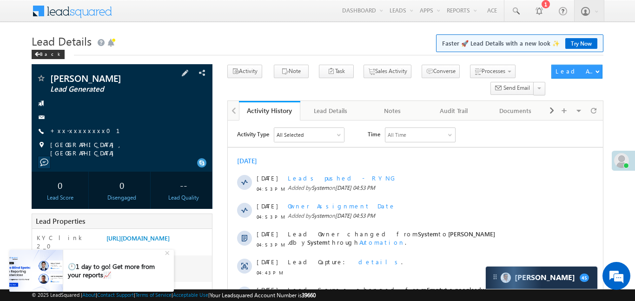
click at [83, 135] on span "+xx-xxxxxxxx01" at bounding box center [90, 130] width 81 height 9
click at [83, 128] on link "+xx-xxxxxxxx01" at bounding box center [90, 130] width 81 height 8
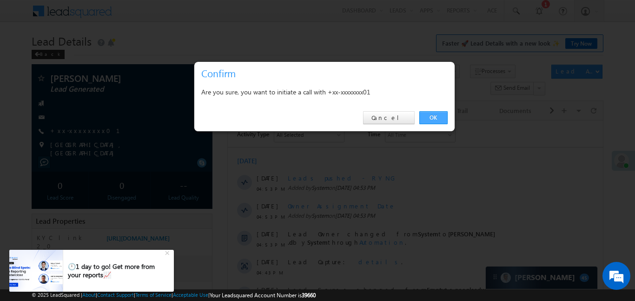
click at [443, 115] on link "OK" at bounding box center [433, 117] width 28 height 13
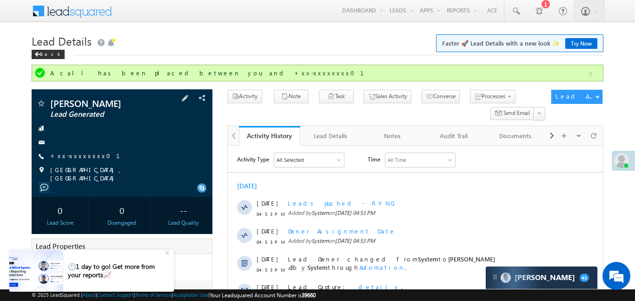
click at [92, 165] on span "MUMBAI, MAHARASHTRA" at bounding box center [122, 173] width 145 height 17
click at [84, 158] on link "+xx-xxxxxxxx01" at bounding box center [90, 156] width 81 height 8
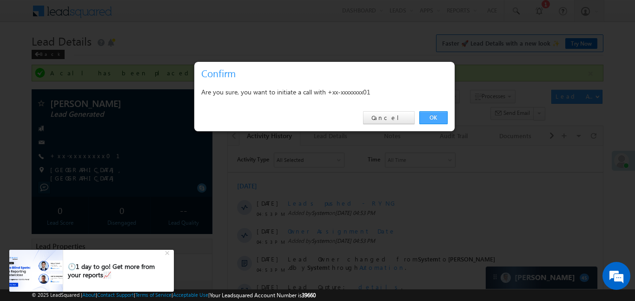
click at [440, 113] on link "OK" at bounding box center [433, 117] width 28 height 13
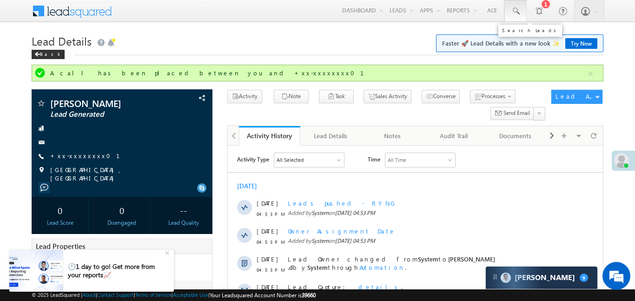
click at [510, 7] on link at bounding box center [515, 10] width 22 height 21
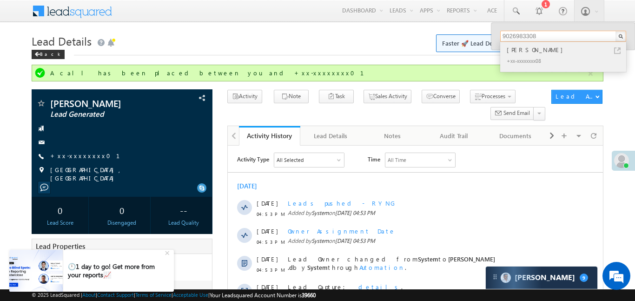
type input "9026983308"
click at [512, 48] on div "Anand Singh" at bounding box center [567, 50] width 125 height 10
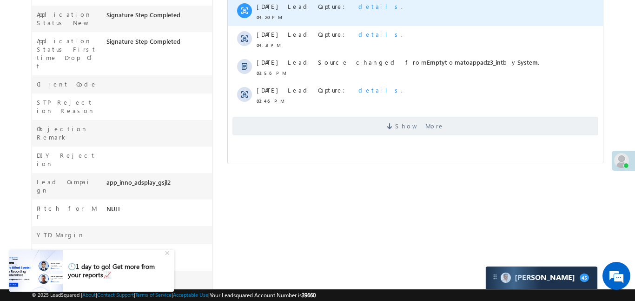
scroll to position [88, 0]
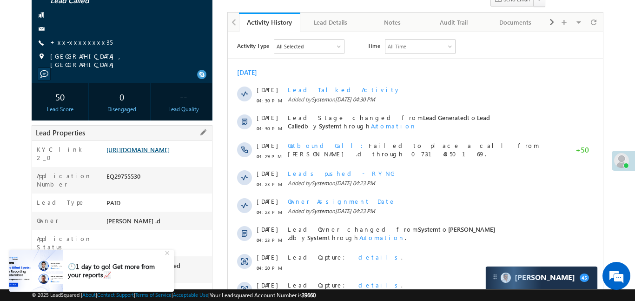
click at [170, 153] on link "[URL][DOMAIN_NAME]" at bounding box center [137, 149] width 63 height 8
click at [160, 153] on link "[URL][DOMAIN_NAME]" at bounding box center [137, 149] width 63 height 8
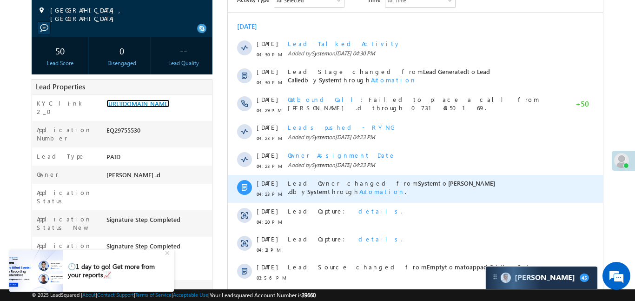
scroll to position [256, 0]
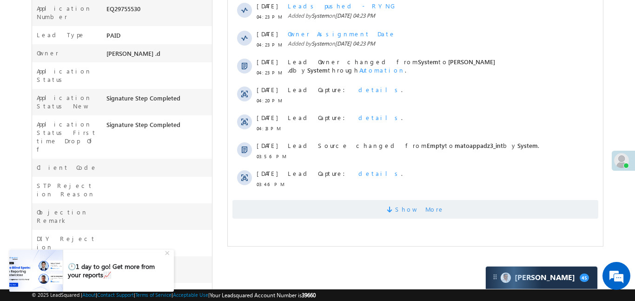
click at [375, 211] on span "Show More" at bounding box center [415, 209] width 366 height 19
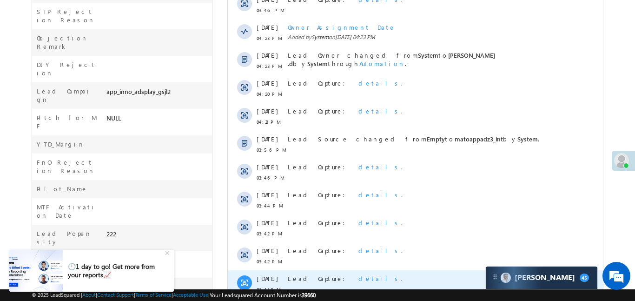
scroll to position [491, 0]
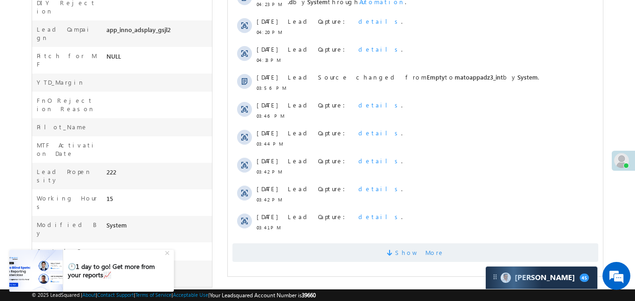
click at [418, 258] on span "Show More" at bounding box center [419, 252] width 49 height 19
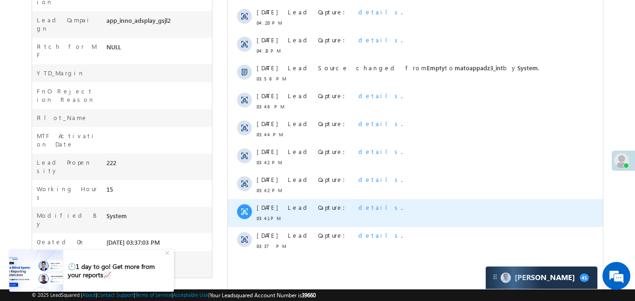
scroll to position [367, 0]
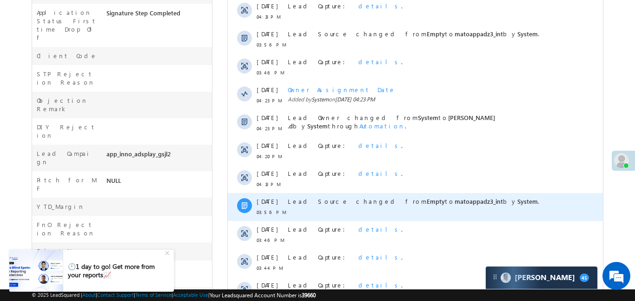
click at [400, 207] on div "Lead Source changed from Empty to matoappadz3_int by System ." at bounding box center [424, 207] width 274 height 28
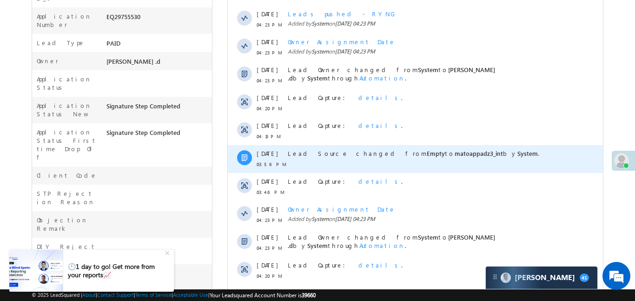
click at [454, 149] on span "matoappadz3_int" at bounding box center [478, 153] width 48 height 8
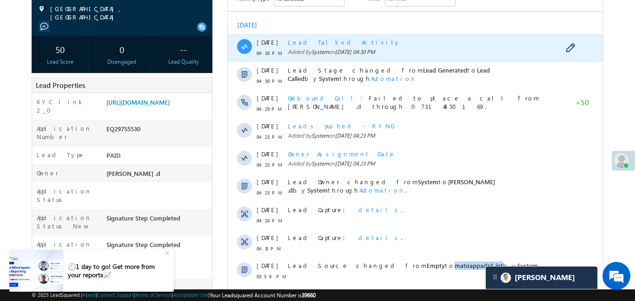
scroll to position [3, 0]
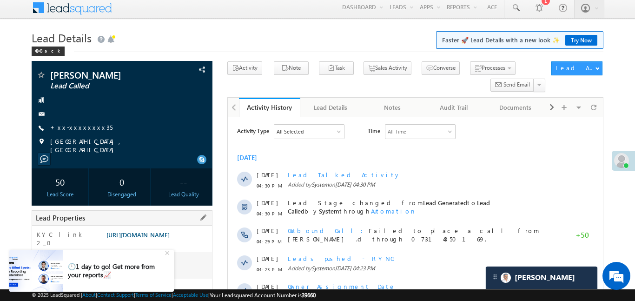
click at [166, 238] on link "https://angelbroking1-pk3em7sa.customui-test.leadsquared.com?leadId=8c489224-bf…" at bounding box center [137, 235] width 63 height 8
click at [170, 231] on link "https://angelbroking1-pk3em7sa.customui-test.leadsquared.com?leadId=8c489224-bf…" at bounding box center [137, 235] width 63 height 8
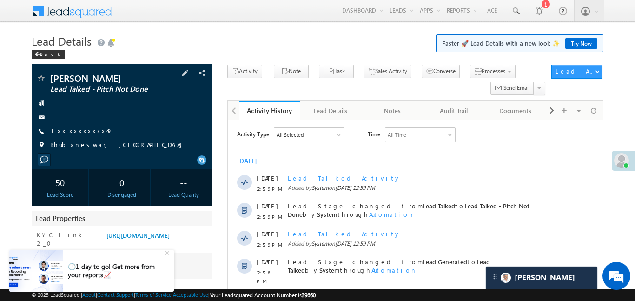
click at [81, 128] on link "+xx-xxxxxxxx49" at bounding box center [81, 130] width 62 height 8
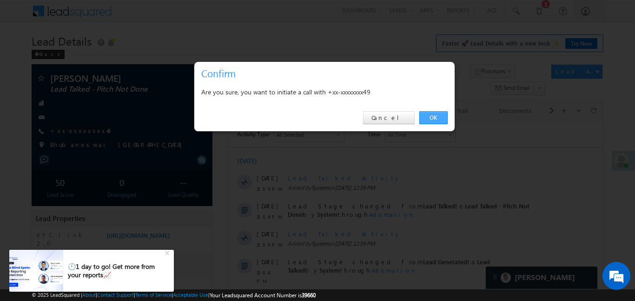
click at [432, 119] on link "OK" at bounding box center [433, 117] width 28 height 13
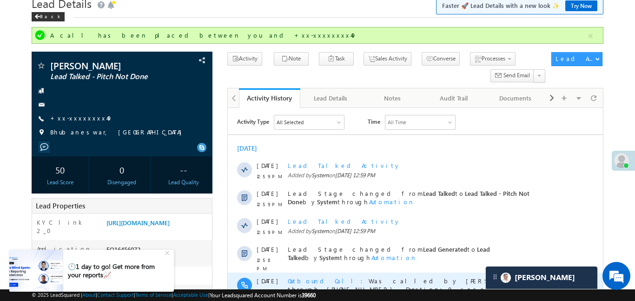
scroll to position [132, 0]
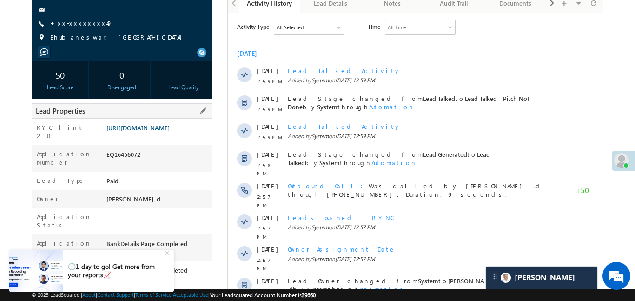
click at [159, 132] on link "[URL][DOMAIN_NAME]" at bounding box center [137, 128] width 63 height 8
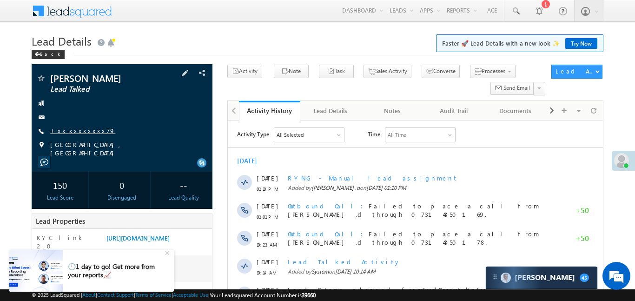
click at [68, 132] on link "+xx-xxxxxxxx79" at bounding box center [82, 130] width 65 height 8
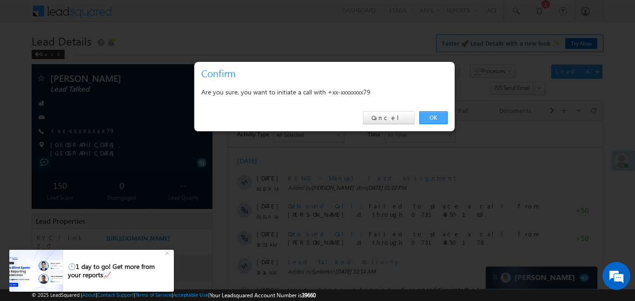
click at [428, 115] on link "OK" at bounding box center [433, 117] width 28 height 13
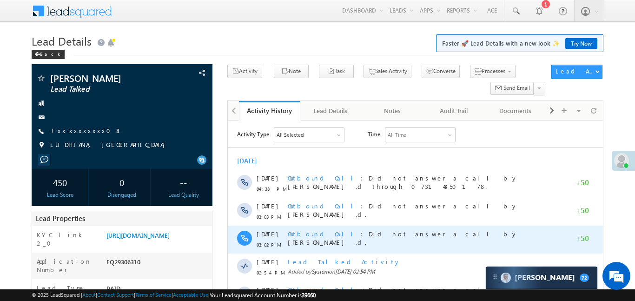
scroll to position [30, 0]
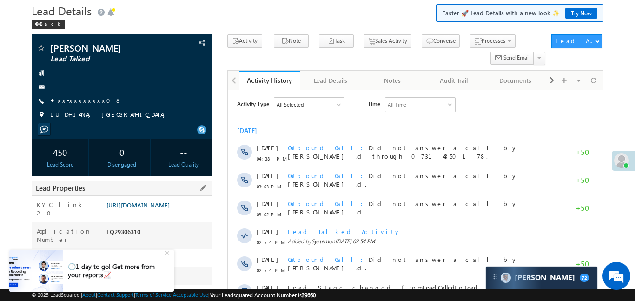
click at [170, 209] on link "[URL][DOMAIN_NAME]" at bounding box center [137, 205] width 63 height 8
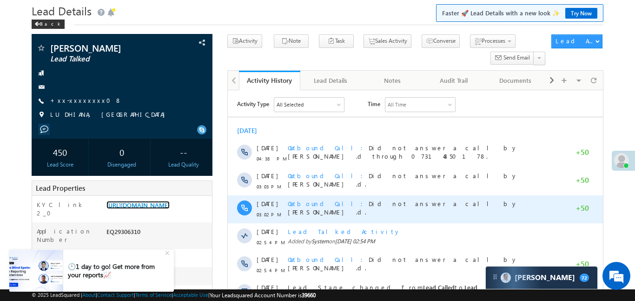
scroll to position [321, 0]
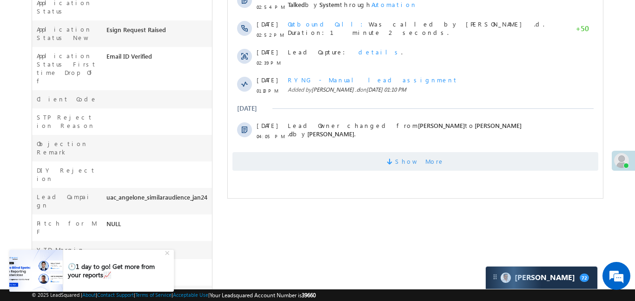
click at [433, 153] on span "Show More" at bounding box center [419, 161] width 49 height 19
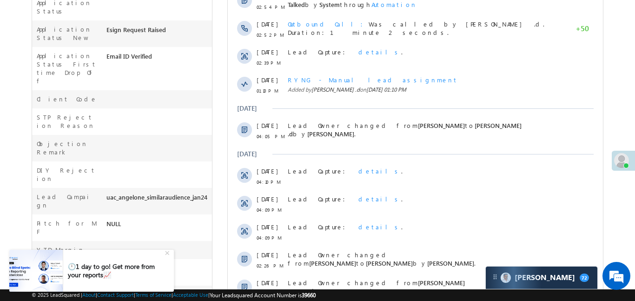
scroll to position [527, 0]
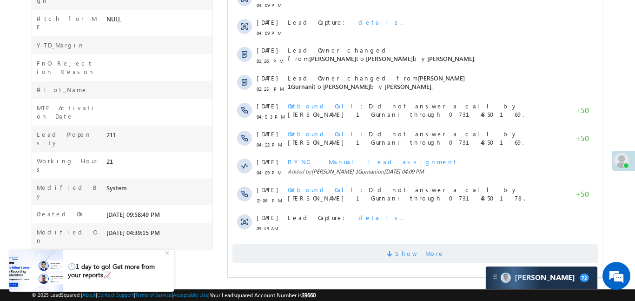
click at [430, 254] on span "Show More" at bounding box center [419, 253] width 49 height 19
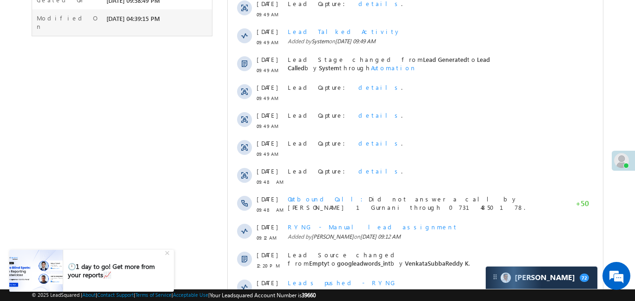
scroll to position [795, 0]
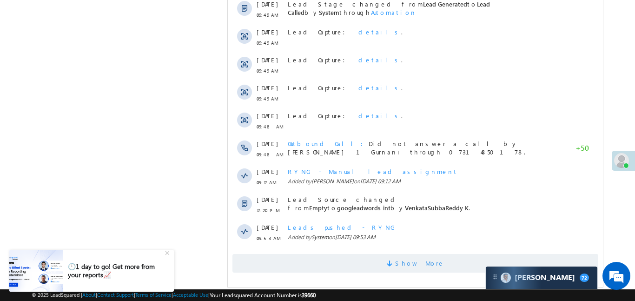
click at [446, 265] on span "Show More" at bounding box center [415, 263] width 366 height 19
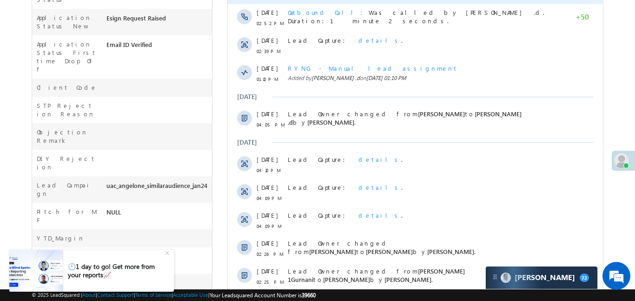
scroll to position [329, 0]
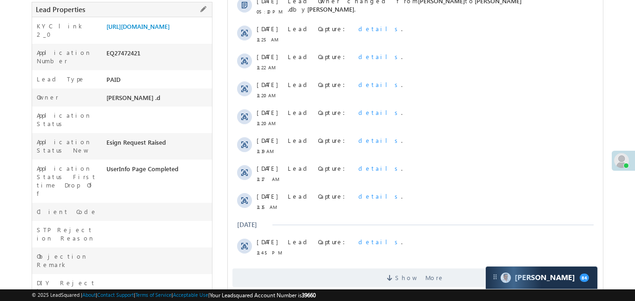
click at [188, 35] on div "[URL][DOMAIN_NAME]" at bounding box center [158, 28] width 108 height 13
click at [187, 35] on div "https://angelbroking1-pk3em7sa.customui-test.leadsquared.com?leadId=0357ed24-c5…" at bounding box center [158, 28] width 108 height 13
click at [170, 30] on link "https://angelbroking1-pk3em7sa.customui-test.leadsquared.com?leadId=0357ed24-c5…" at bounding box center [137, 26] width 63 height 8
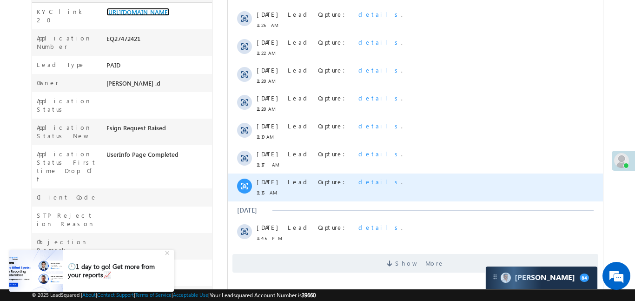
scroll to position [400, 0]
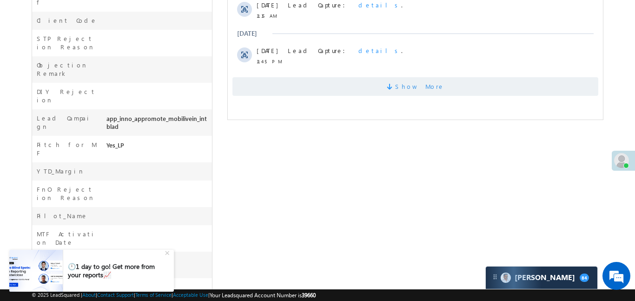
click at [452, 79] on span "Show More" at bounding box center [415, 86] width 366 height 19
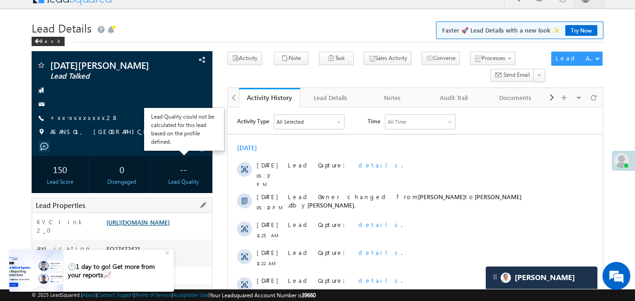
scroll to position [14, 0]
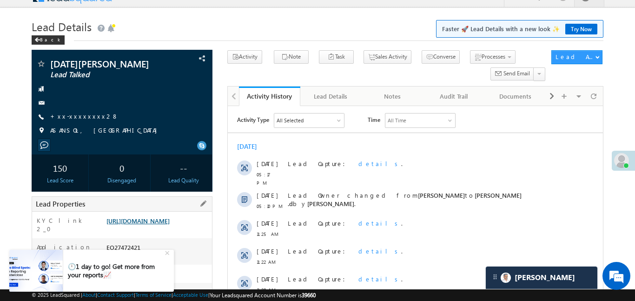
click at [170, 225] on link "https://angelbroking1-pk3em7sa.customui-test.leadsquared.com?leadId=0357ed24-c5…" at bounding box center [137, 221] width 63 height 8
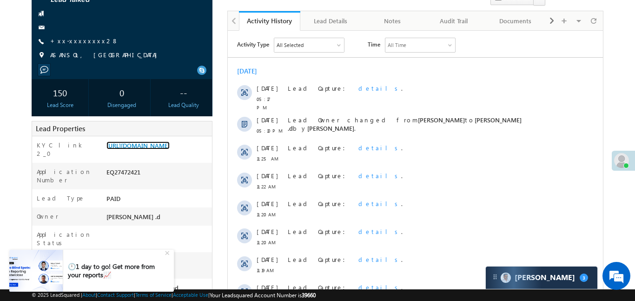
scroll to position [0, 0]
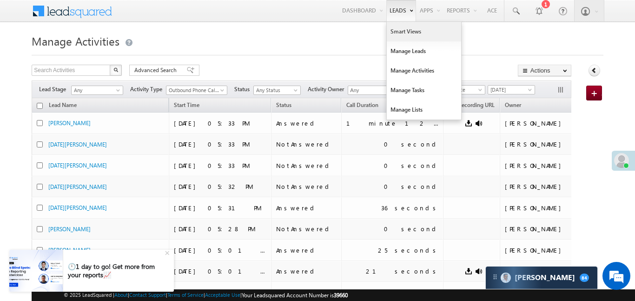
click at [410, 31] on link "Smart Views" at bounding box center [424, 32] width 74 height 20
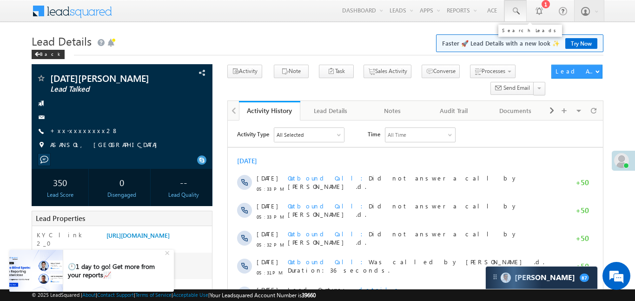
click at [505, 5] on link at bounding box center [515, 10] width 22 height 21
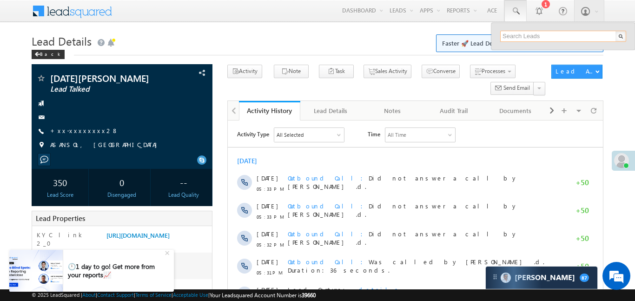
paste input "EQ29357157"
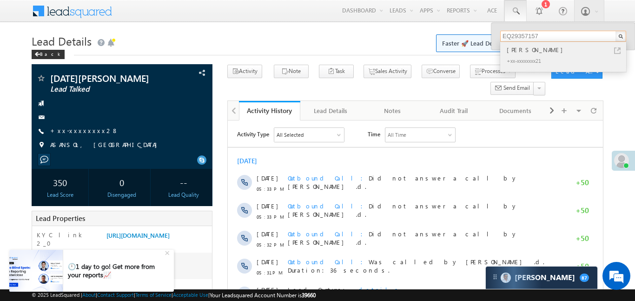
type input "EQ29357157"
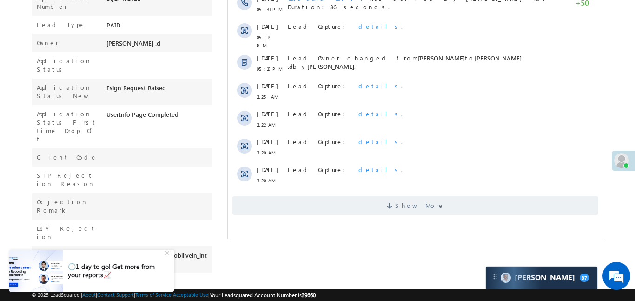
click at [539, 52] on div "Today 29 Sep 05:33 PM Outbound Call Did not answer a call by Aakansha .d. +50 2…" at bounding box center [414, 39] width 375 height 300
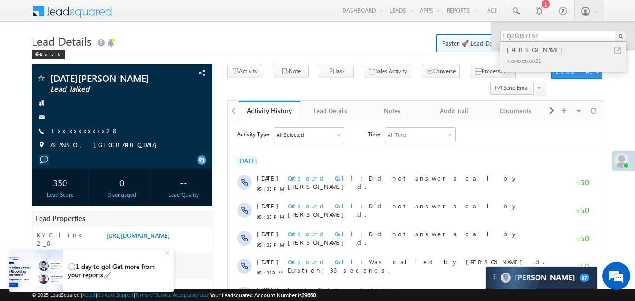
click at [536, 52] on div "[PERSON_NAME]" at bounding box center [567, 50] width 125 height 10
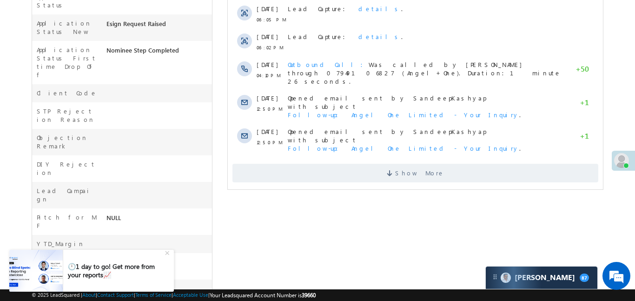
scroll to position [392, 0]
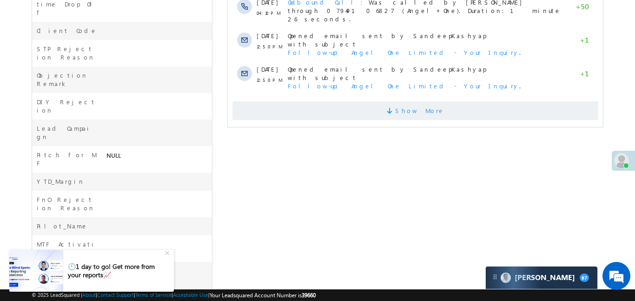
click at [452, 101] on span "Show More" at bounding box center [415, 110] width 366 height 19
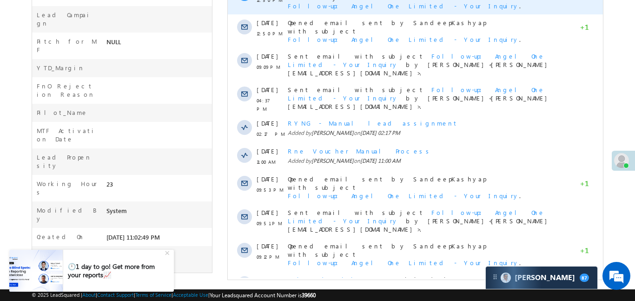
scroll to position [509, 0]
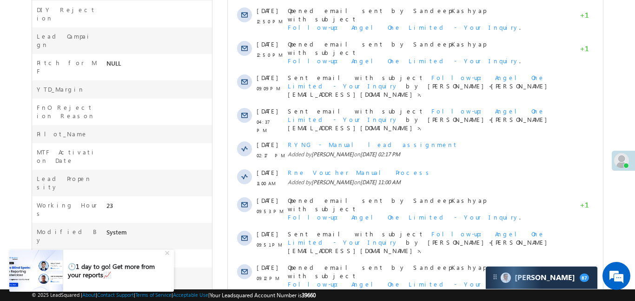
scroll to position [6, 0]
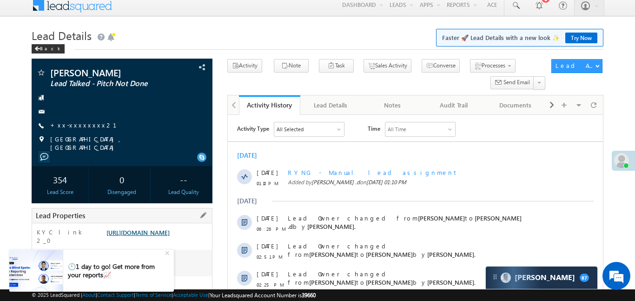
click at [170, 236] on link "[URL][DOMAIN_NAME]" at bounding box center [137, 232] width 63 height 8
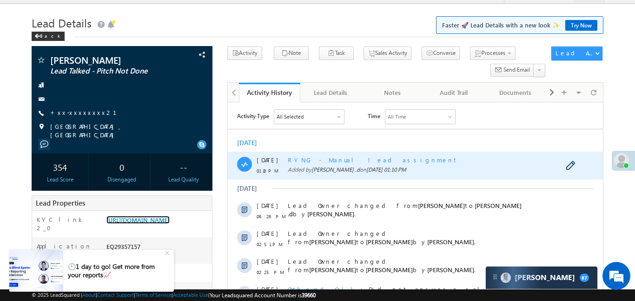
scroll to position [20, 0]
